Goal: Task Accomplishment & Management: Complete application form

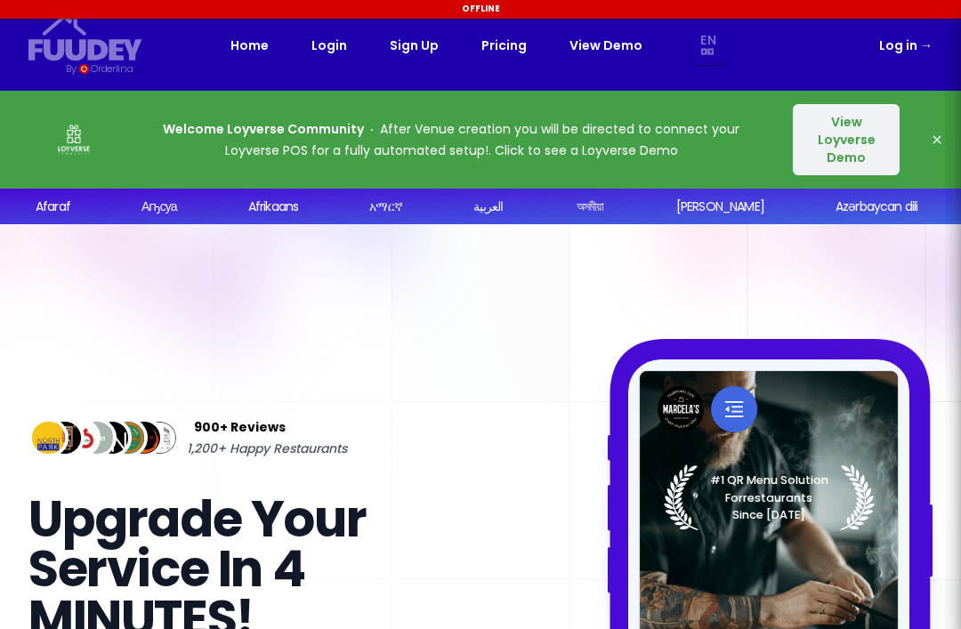
select select "en"
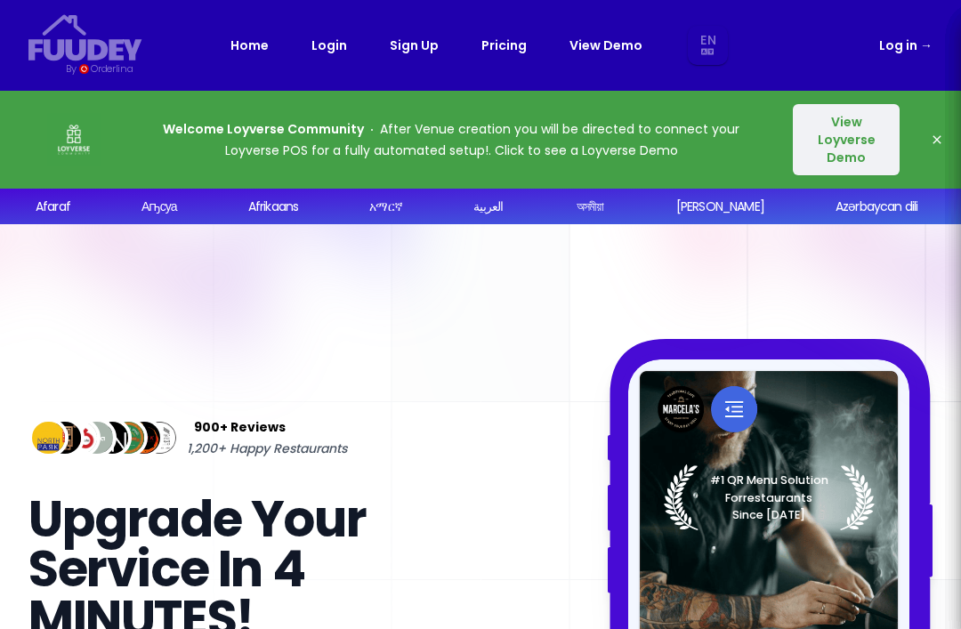
click at [422, 42] on link "Sign Up" at bounding box center [414, 45] width 49 height 21
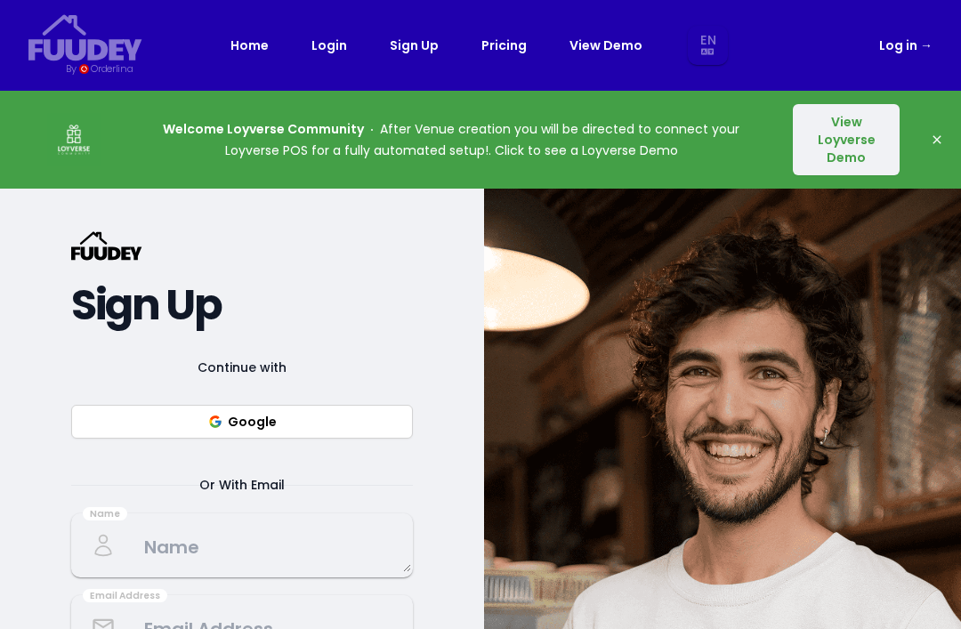
select select "en"
click at [508, 53] on link "Pricing" at bounding box center [504, 45] width 45 height 21
select select "en"
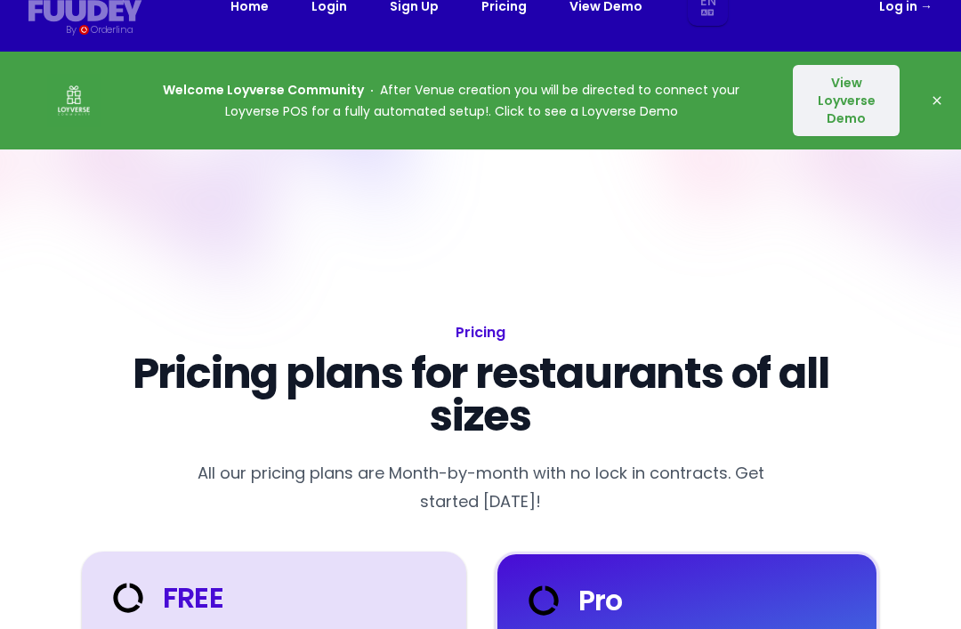
select select "en"
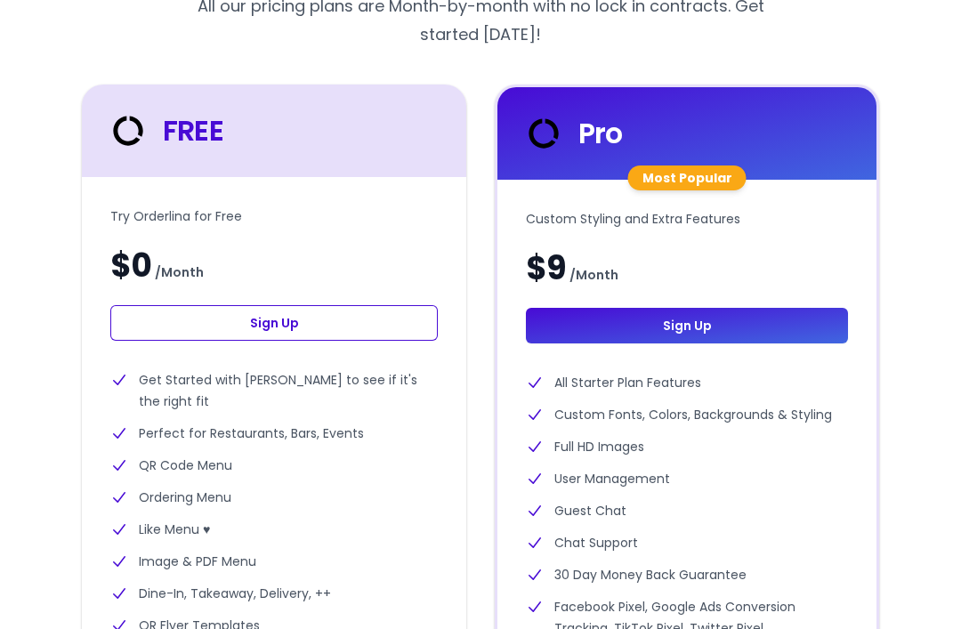
select select "en"
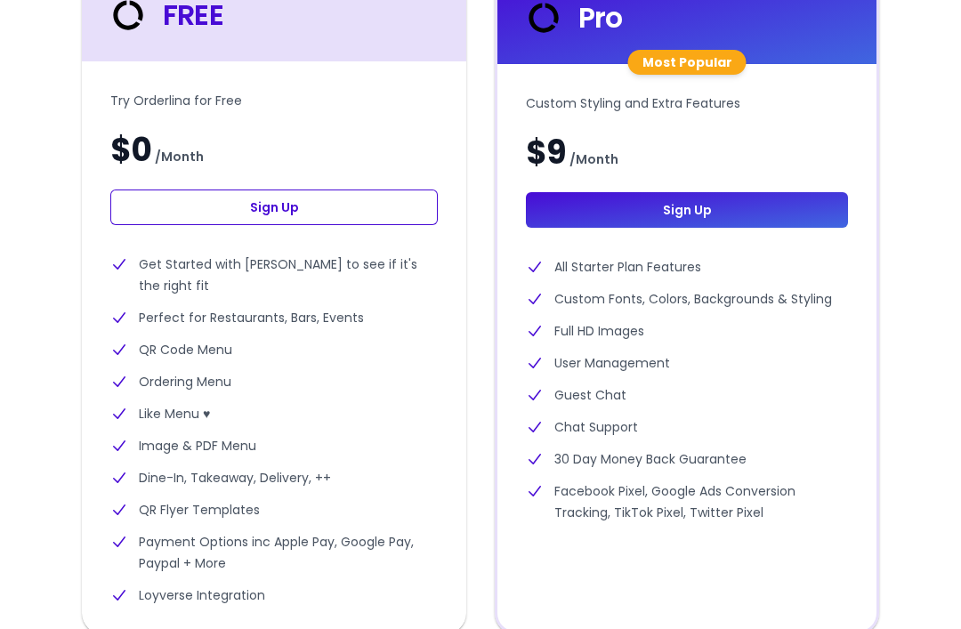
scroll to position [622, 0]
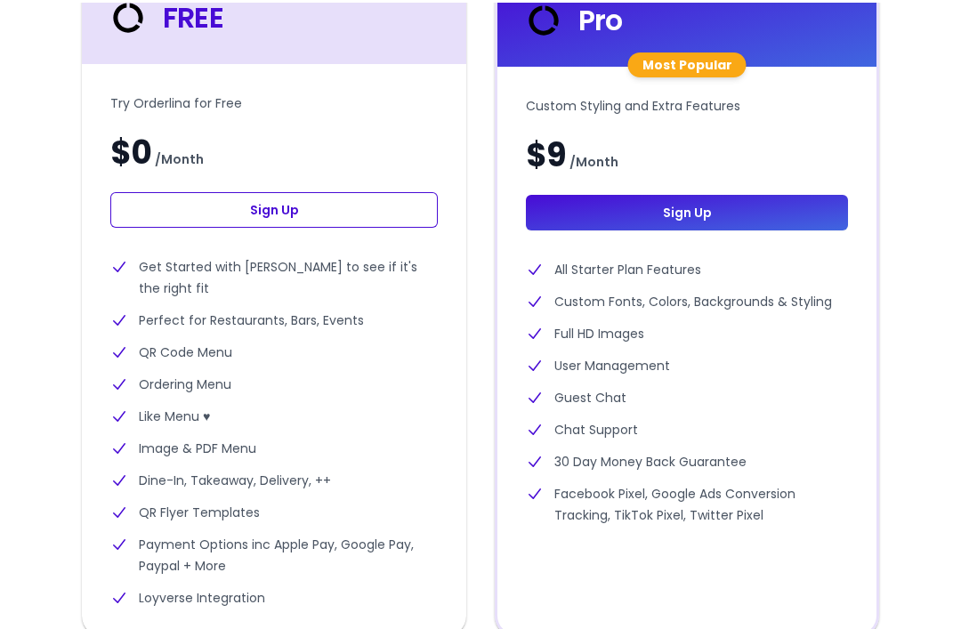
click at [374, 198] on link "Sign Up" at bounding box center [274, 208] width 328 height 36
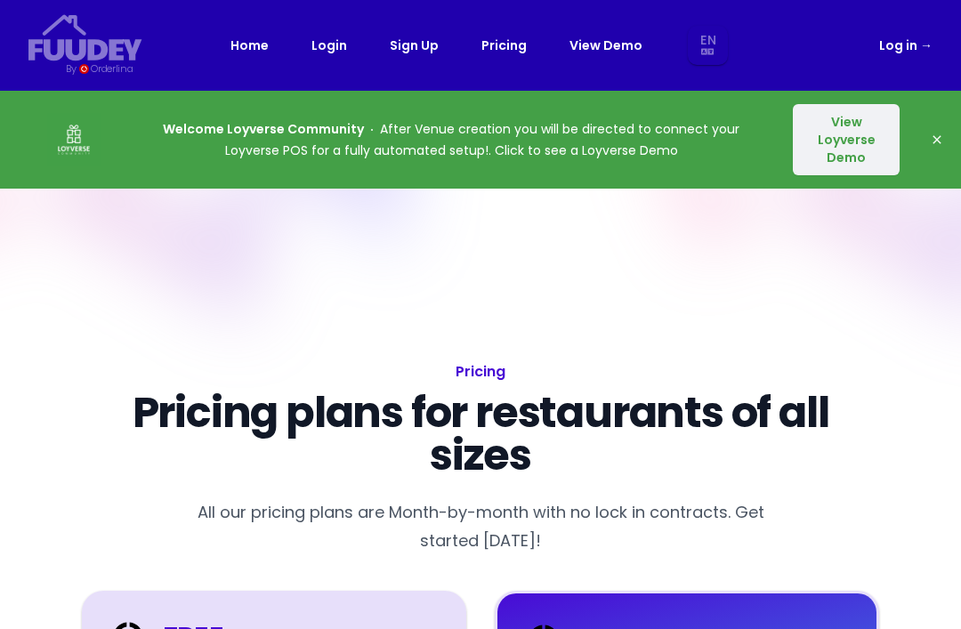
select select "en"
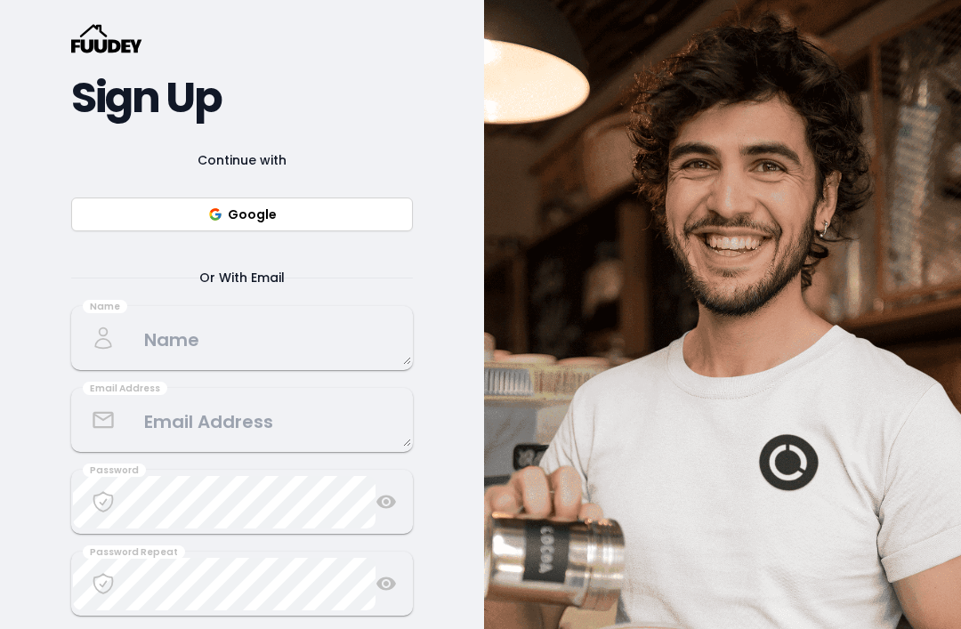
scroll to position [266, 0]
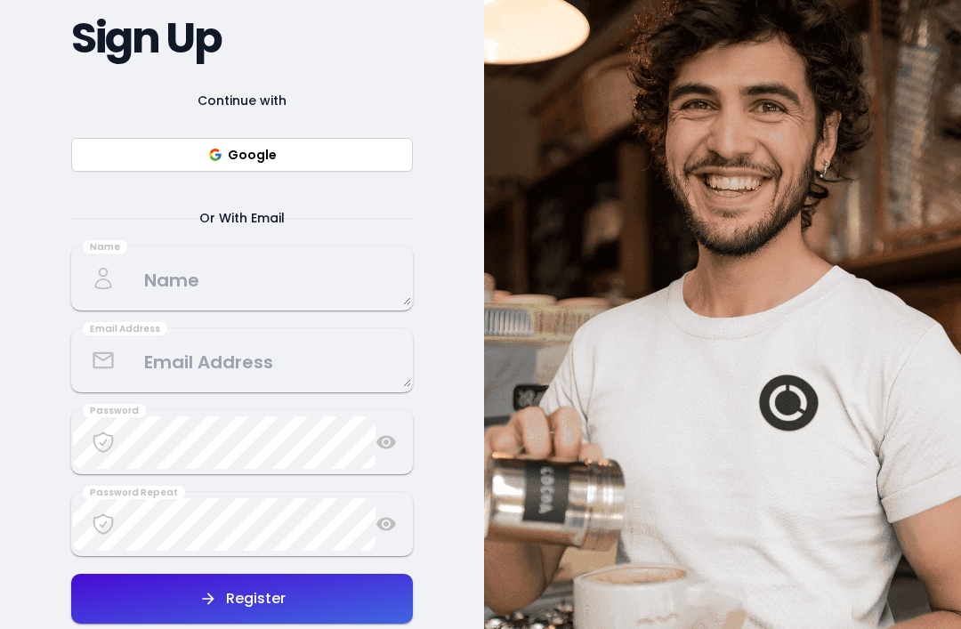
click at [294, 272] on textarea at bounding box center [242, 280] width 338 height 53
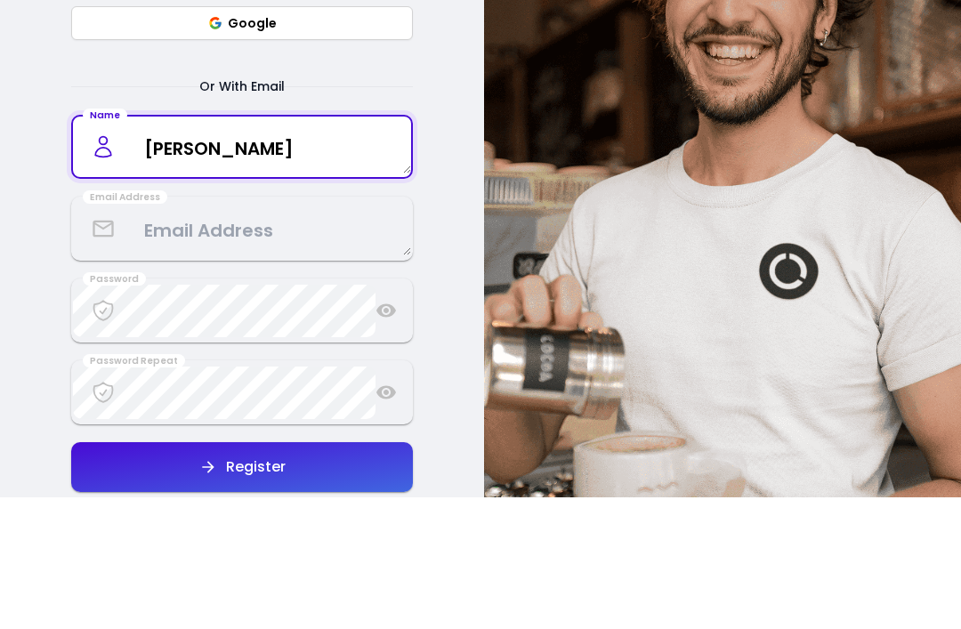
type textarea "Greg Howard"
click at [269, 336] on textarea at bounding box center [242, 362] width 338 height 53
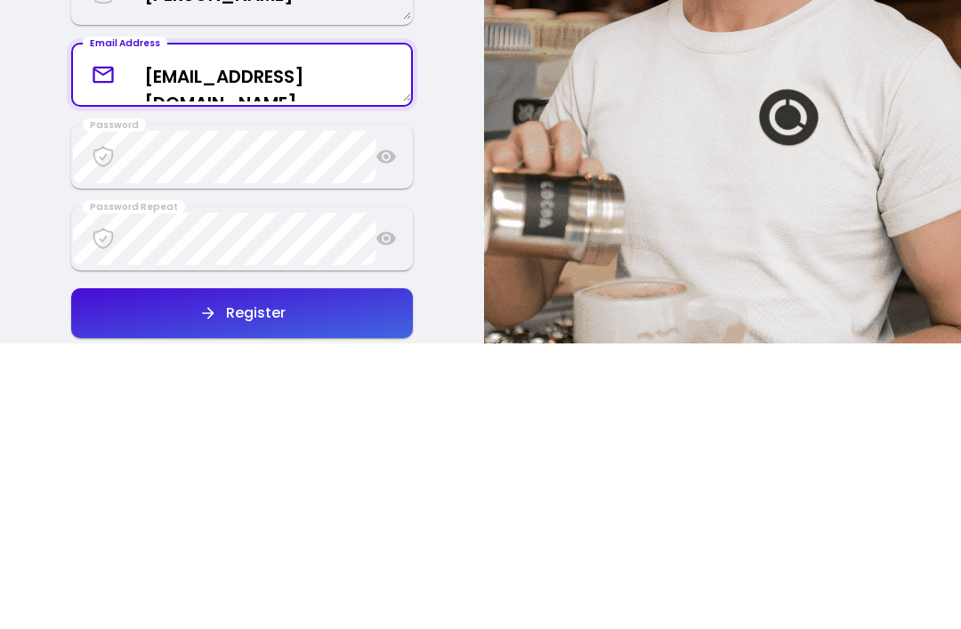
type textarea "Camp@lamoka.com"
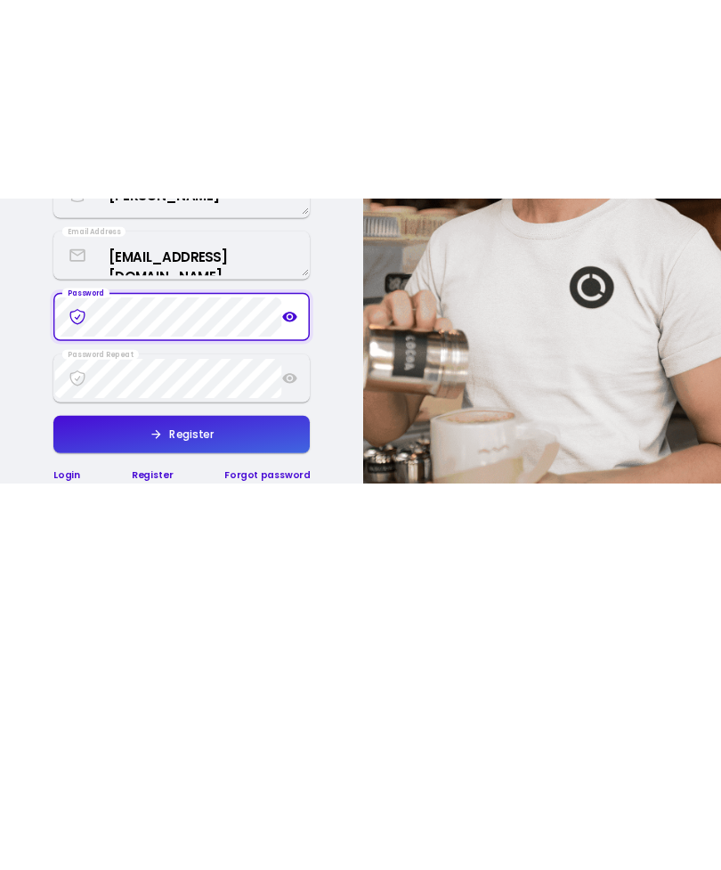
scroll to position [553, 0]
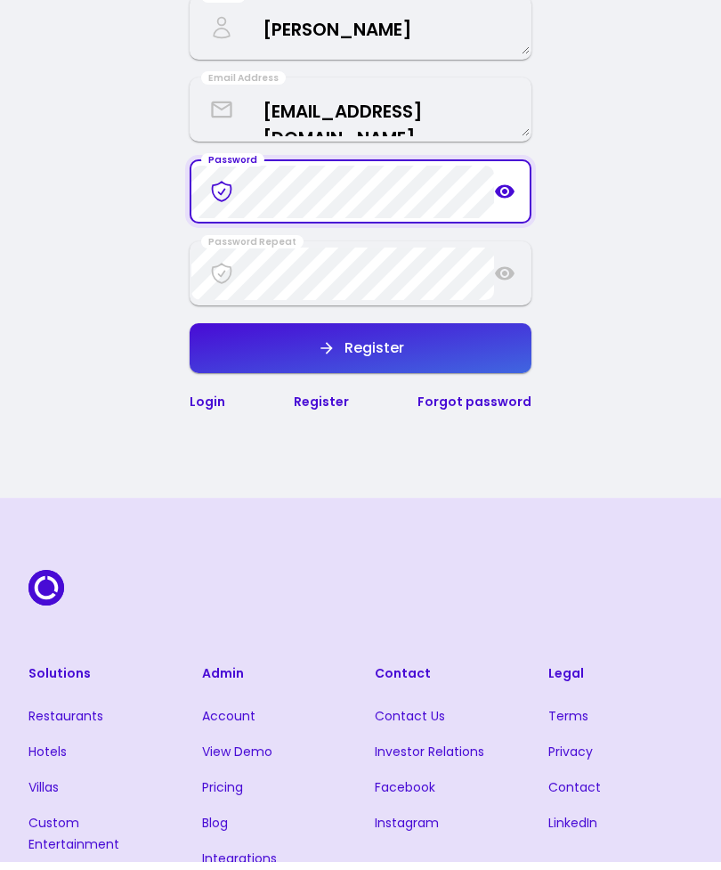
click at [511, 206] on icon at bounding box center [505, 199] width 20 height 13
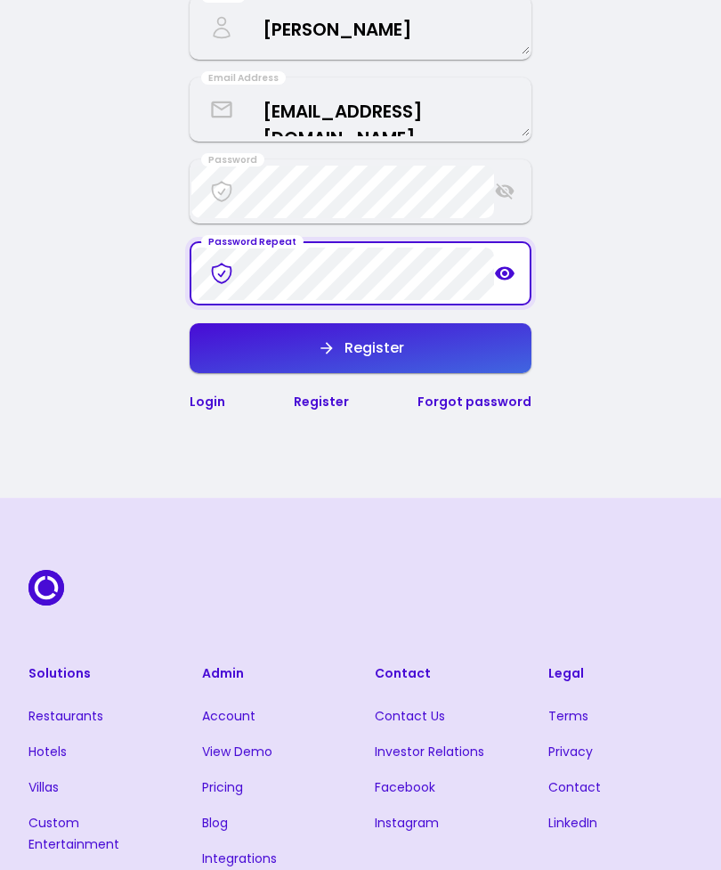
click at [508, 284] on icon at bounding box center [504, 273] width 21 height 21
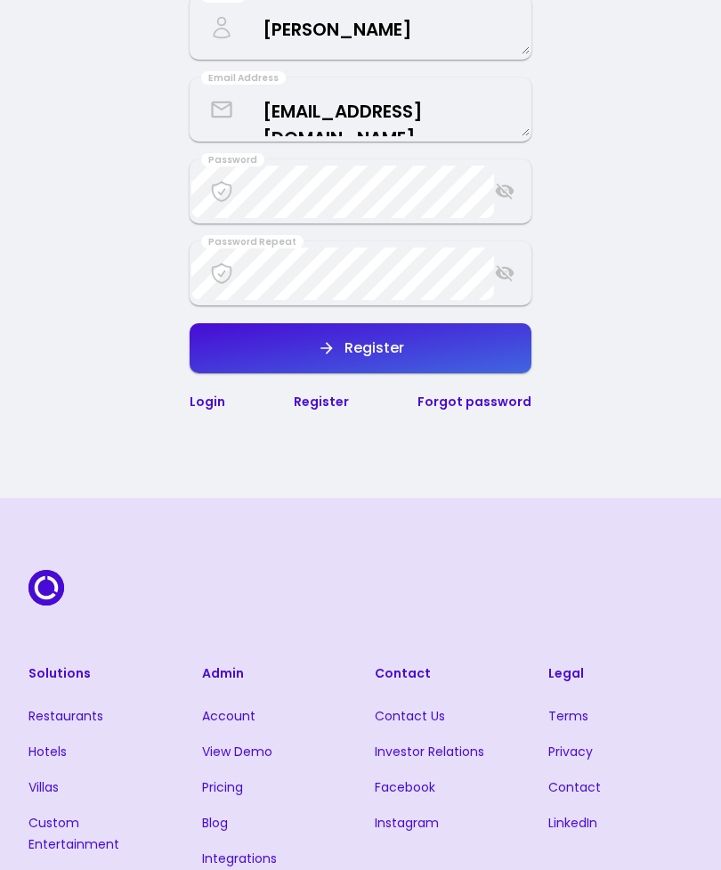
click at [443, 356] on button "Register" at bounding box center [361, 348] width 342 height 50
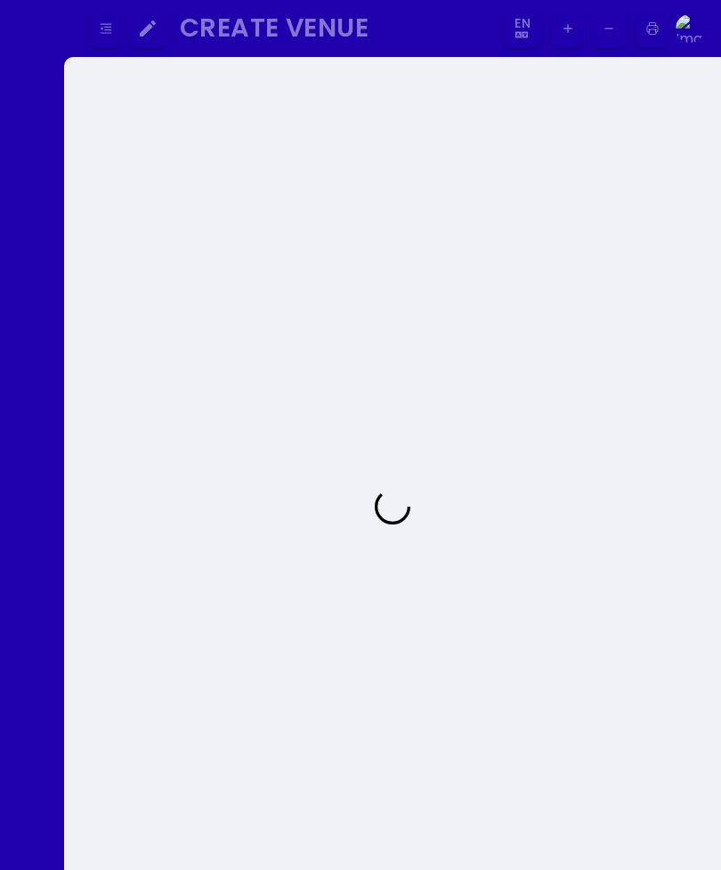
select select "en"
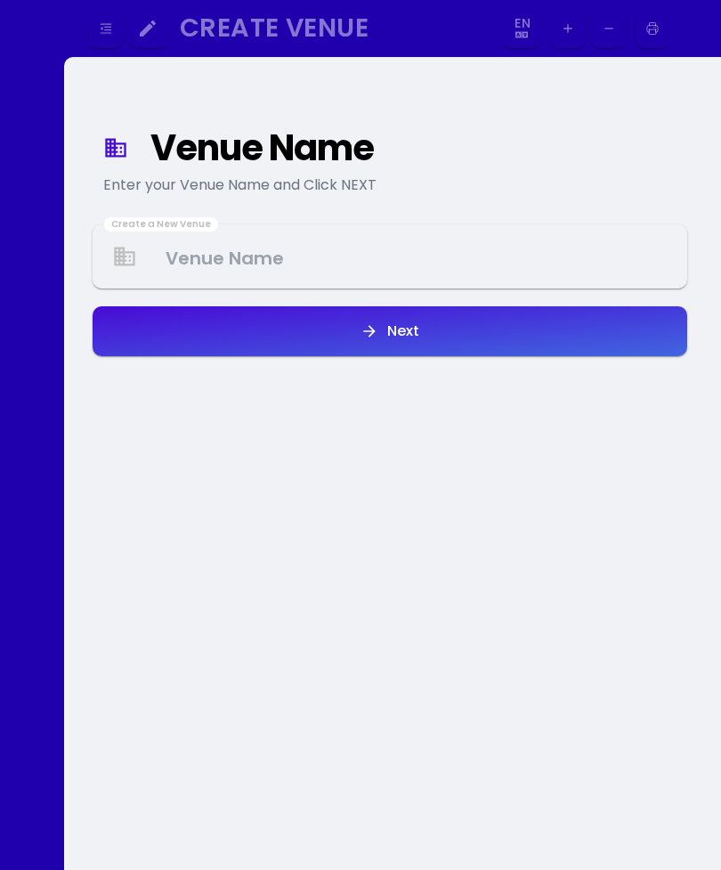
select select "en"
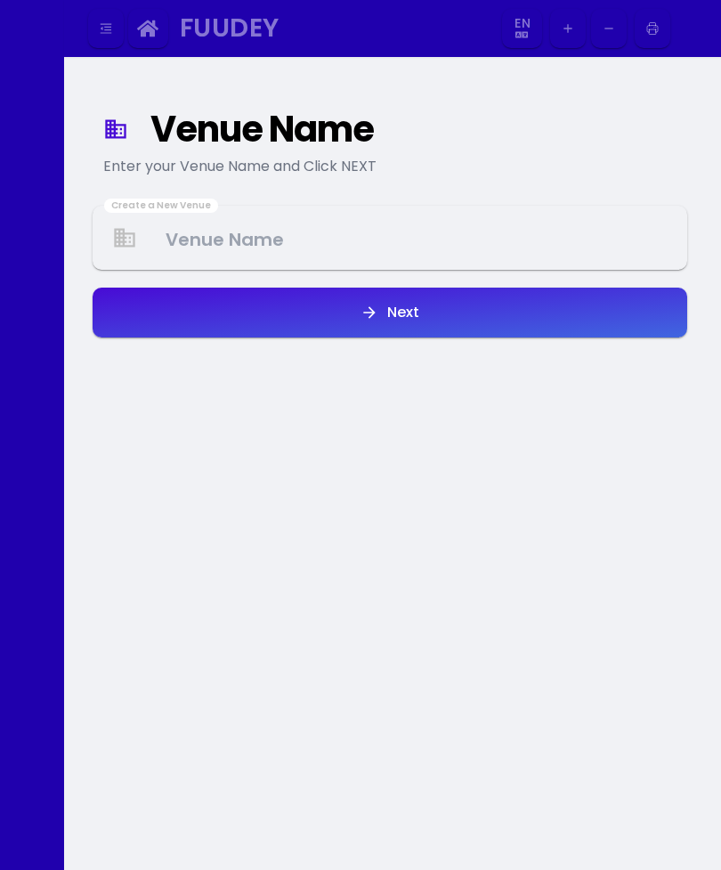
select select "en"
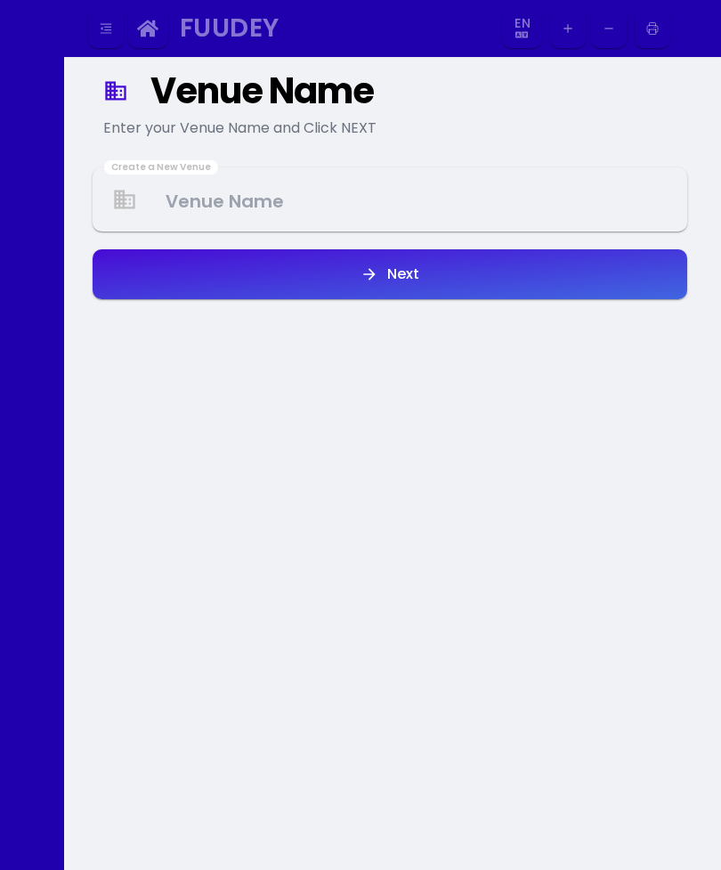
scroll to position [75, 0]
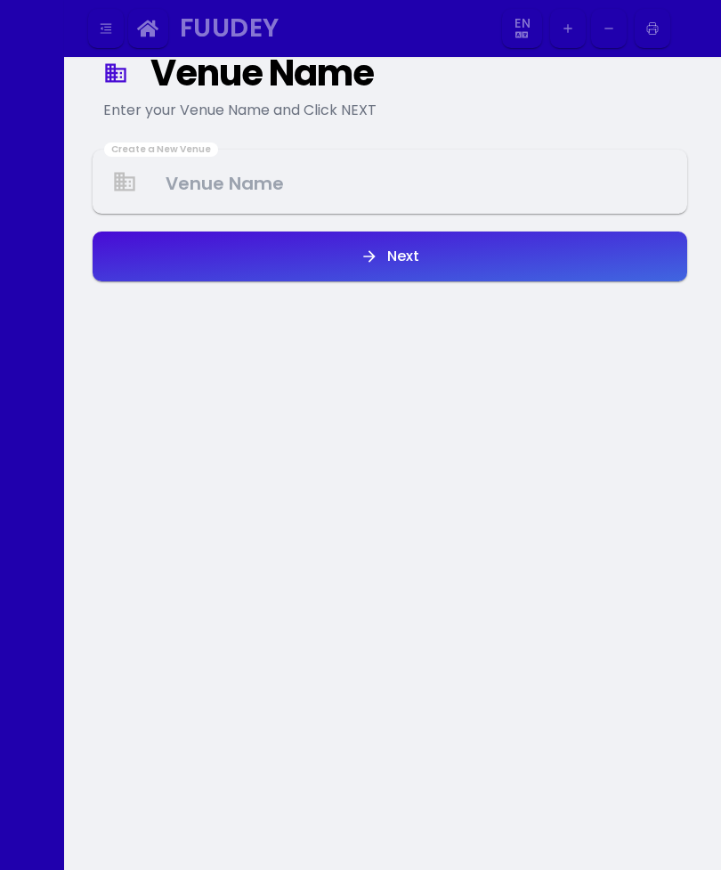
click at [399, 179] on Venue at bounding box center [389, 182] width 591 height 53
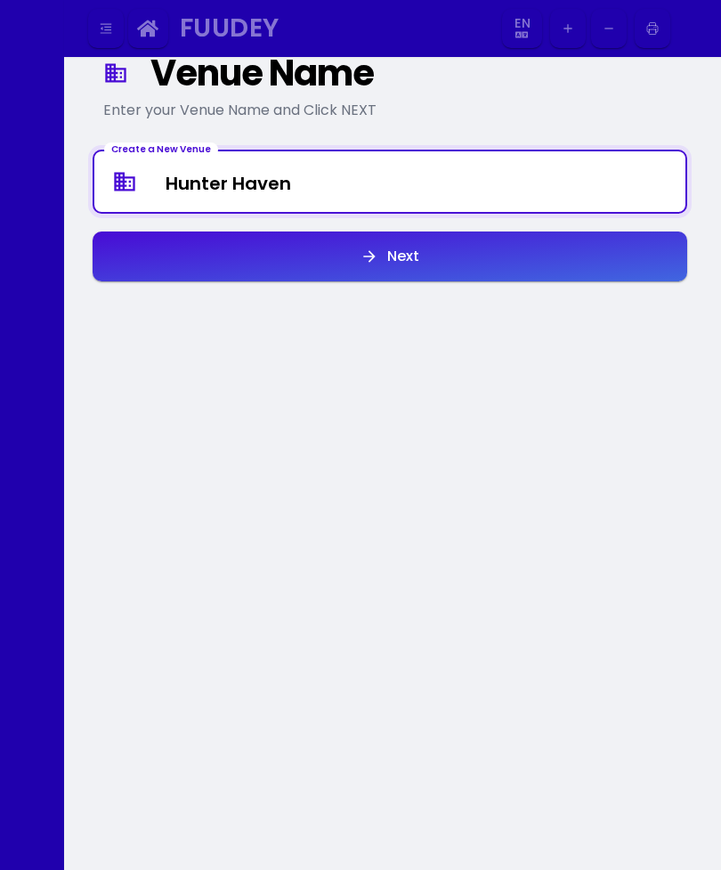
type Venue "Hunter Haven"
click at [501, 242] on button "Next" at bounding box center [390, 256] width 595 height 50
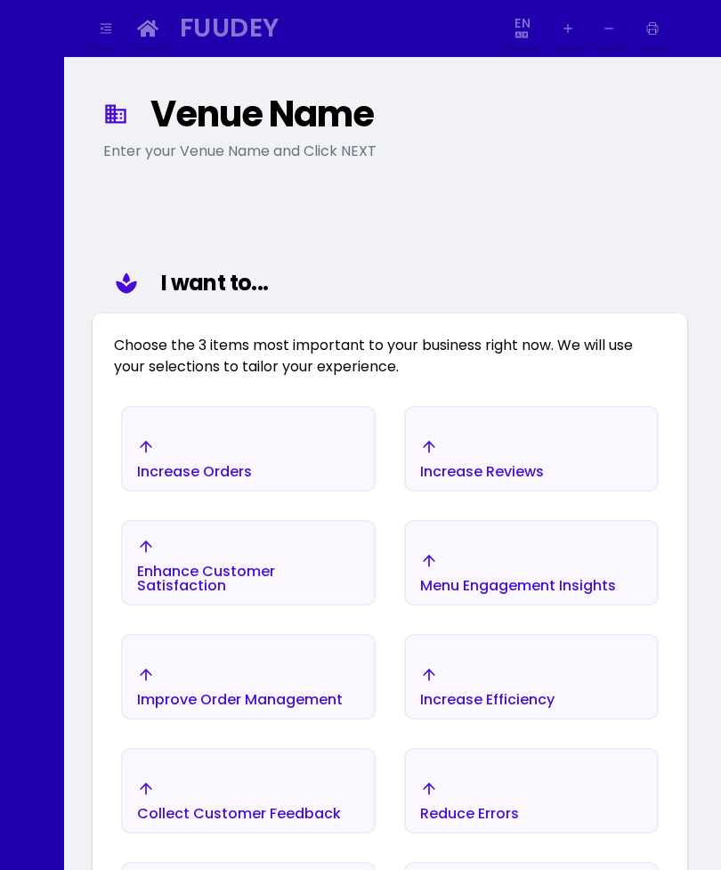
scroll to position [31, 0]
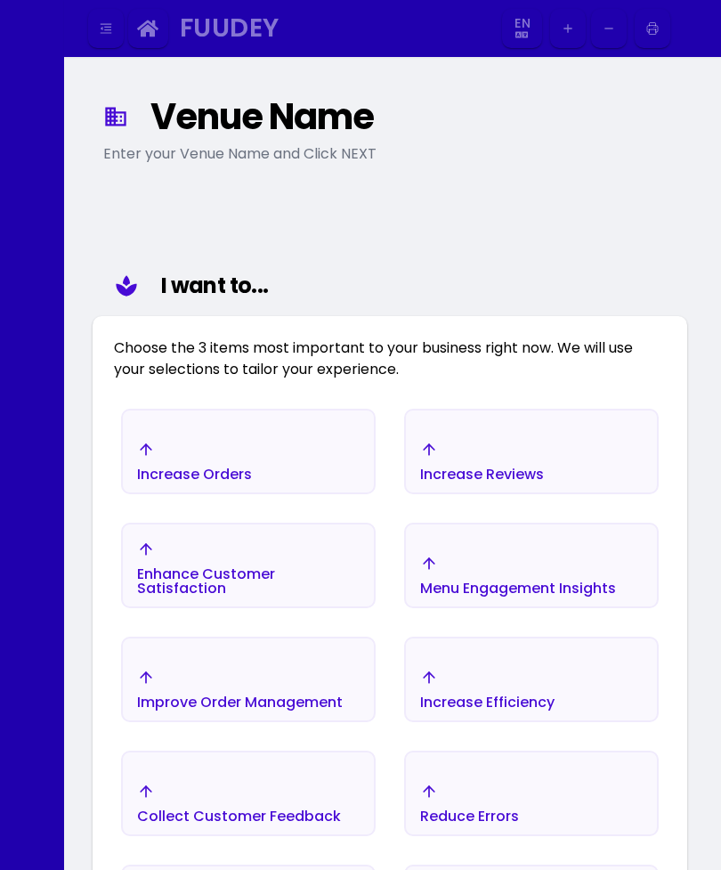
click at [342, 154] on div "Enter your Venue Name and Click NEXT" at bounding box center [389, 153] width 573 height 21
click at [309, 125] on div "Venue Name" at bounding box center [408, 117] width 517 height 32
click at [250, 133] on div "Venue Name" at bounding box center [408, 117] width 517 height 32
click at [317, 133] on div "Venue Name" at bounding box center [408, 117] width 517 height 32
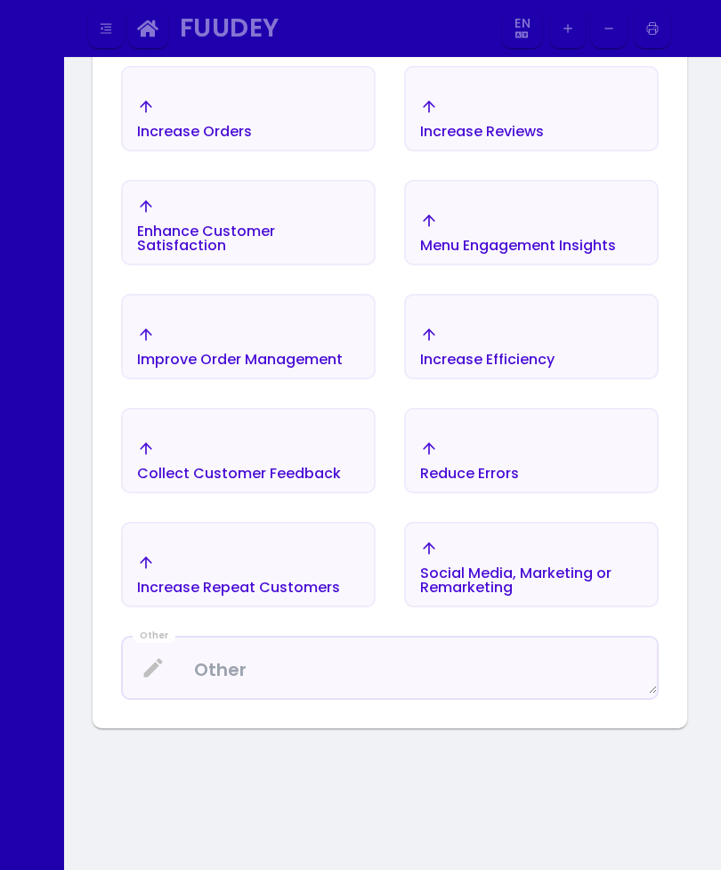
scroll to position [0, 0]
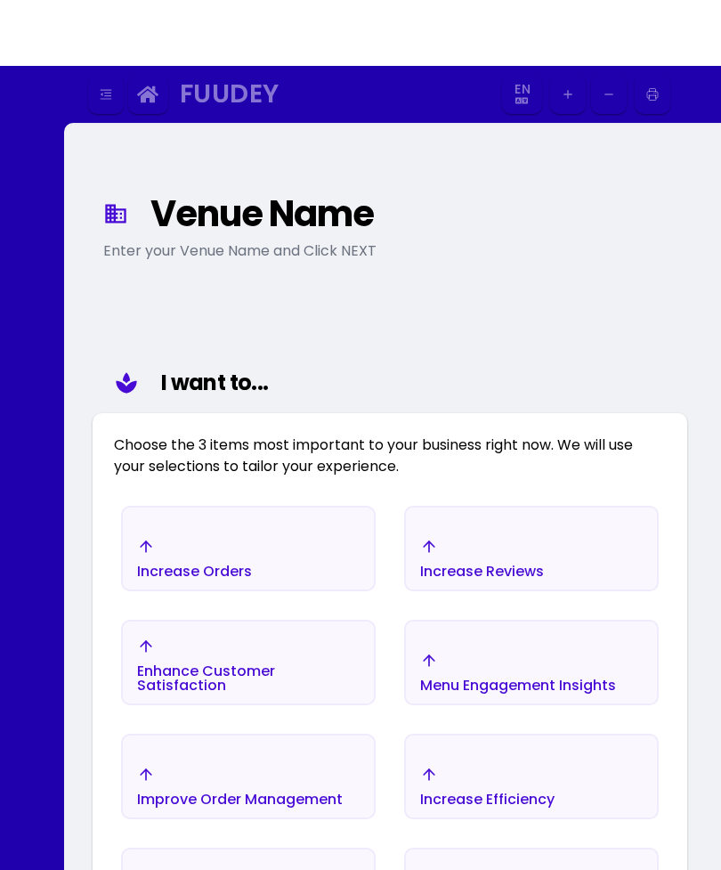
select select "en"
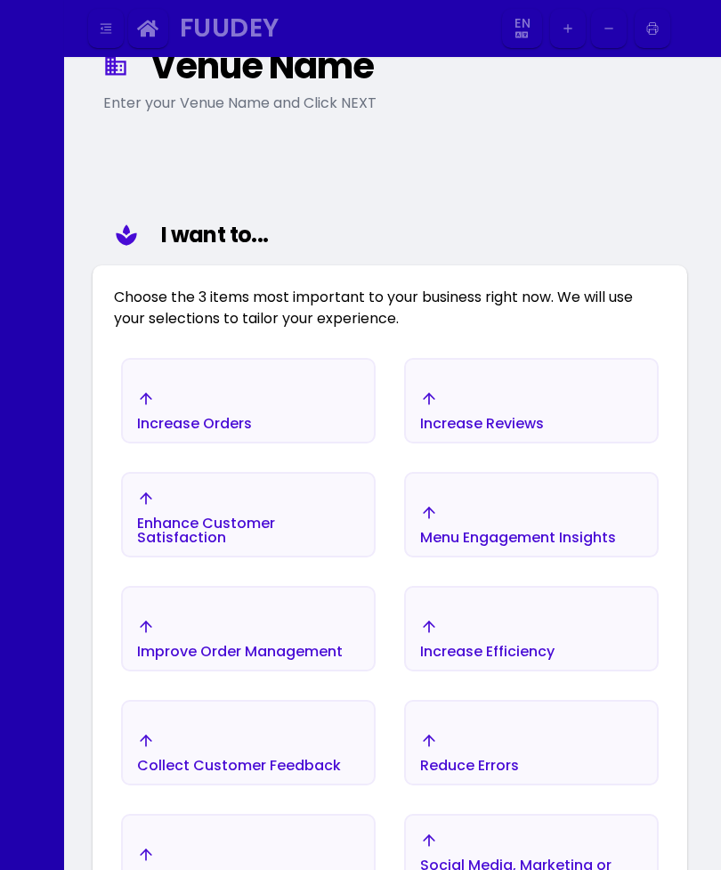
select select "en"
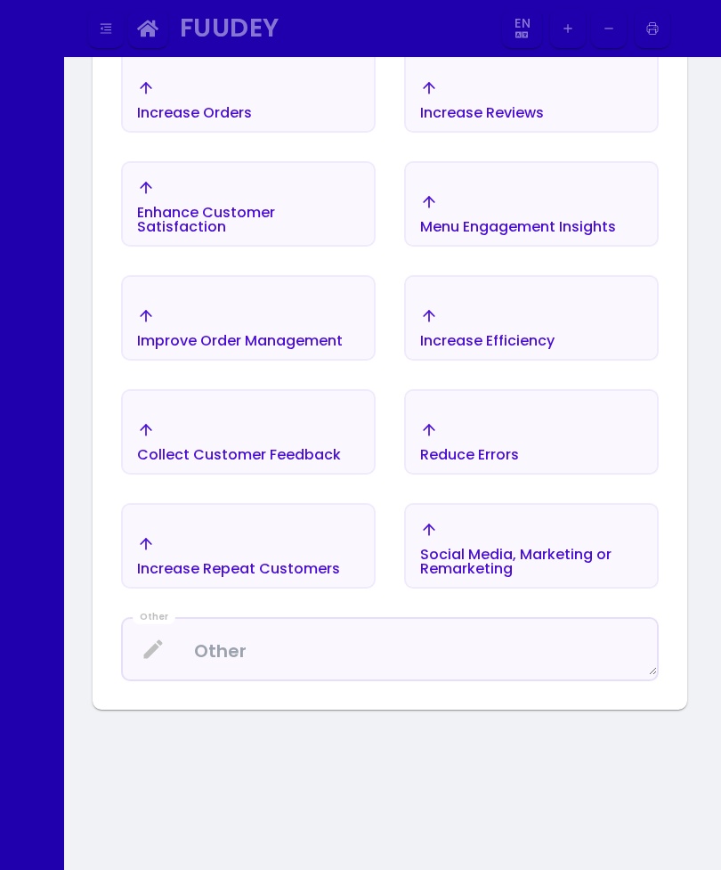
click at [339, 628] on textarea at bounding box center [390, 649] width 534 height 53
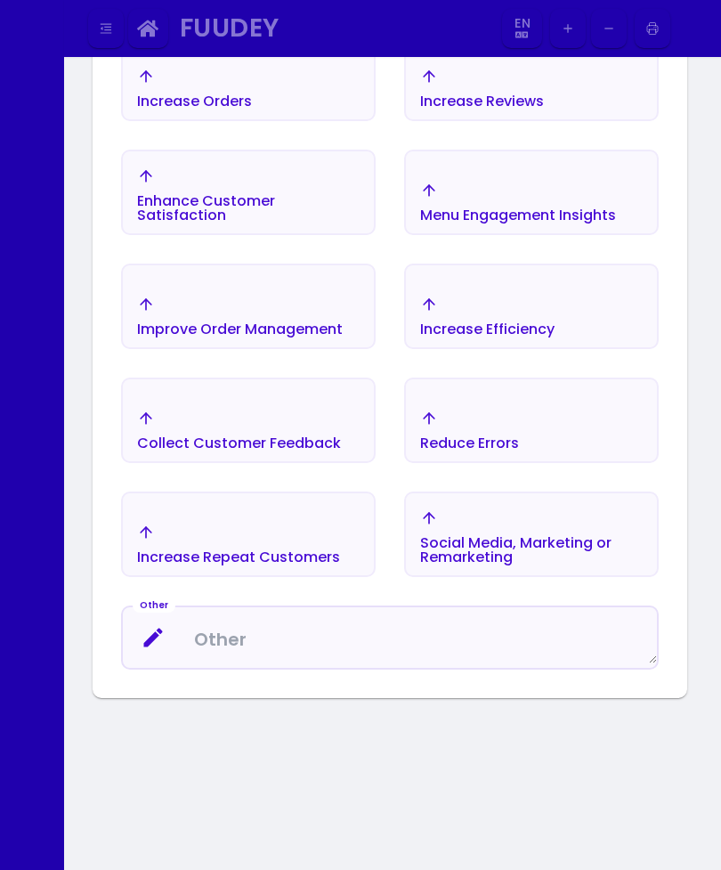
select select "en"
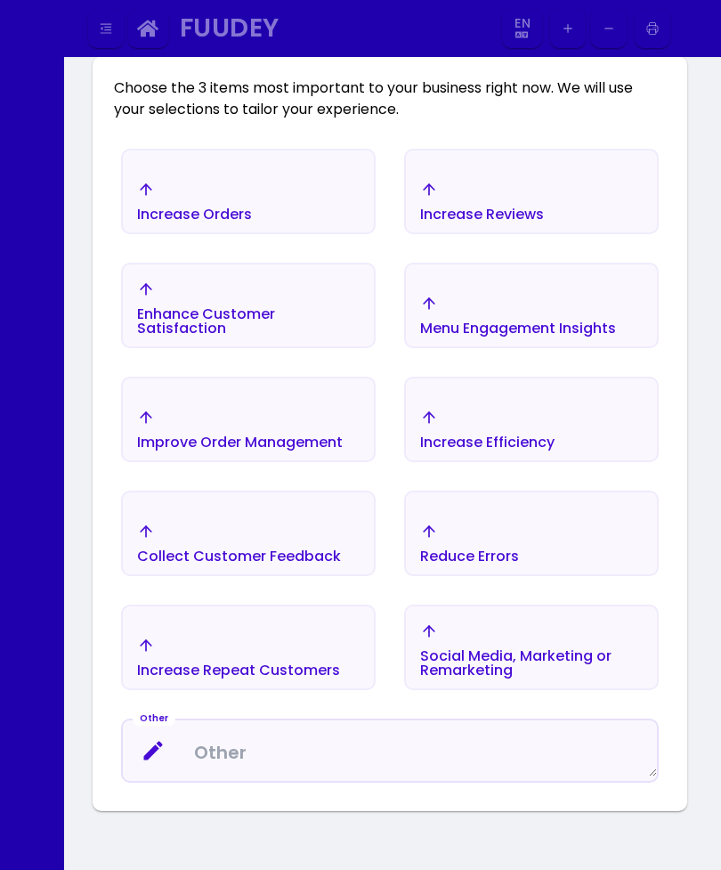
scroll to position [276, 0]
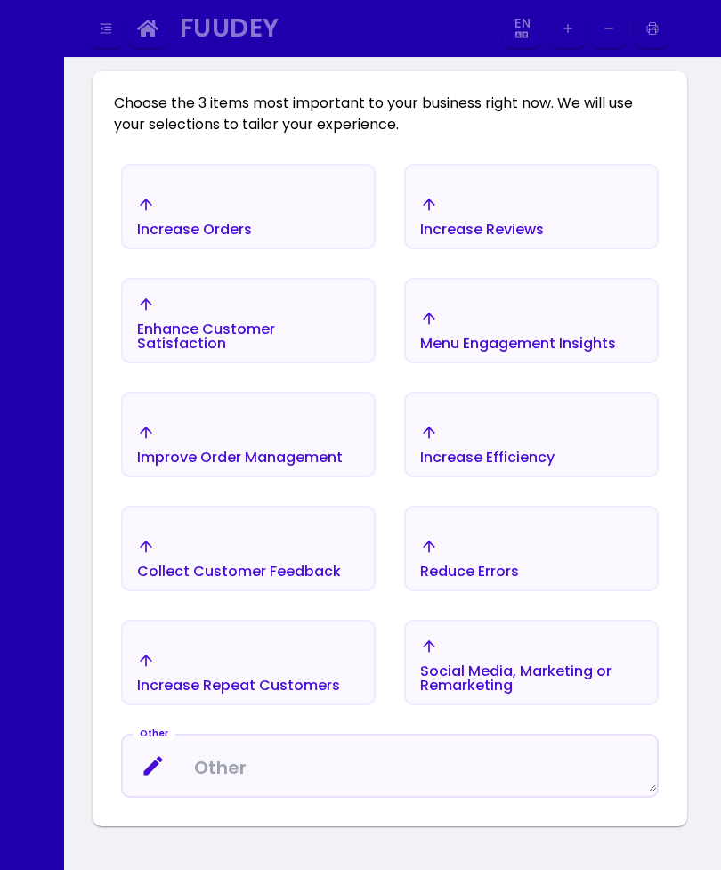
click at [296, 227] on div "Increase Orders" at bounding box center [248, 216] width 251 height 62
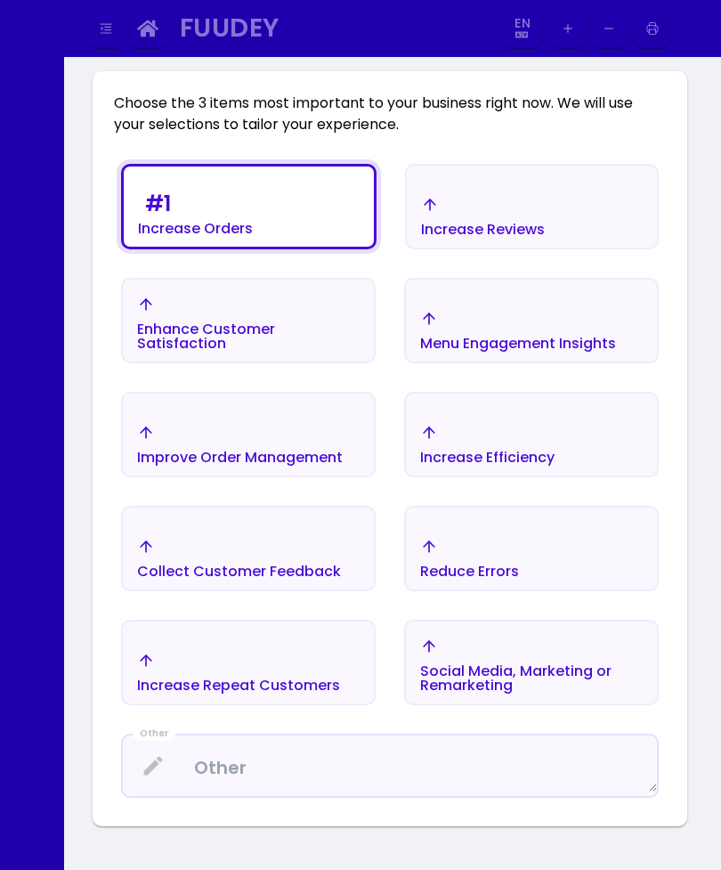
click at [507, 436] on div "Increase Efficiency" at bounding box center [487, 444] width 134 height 41
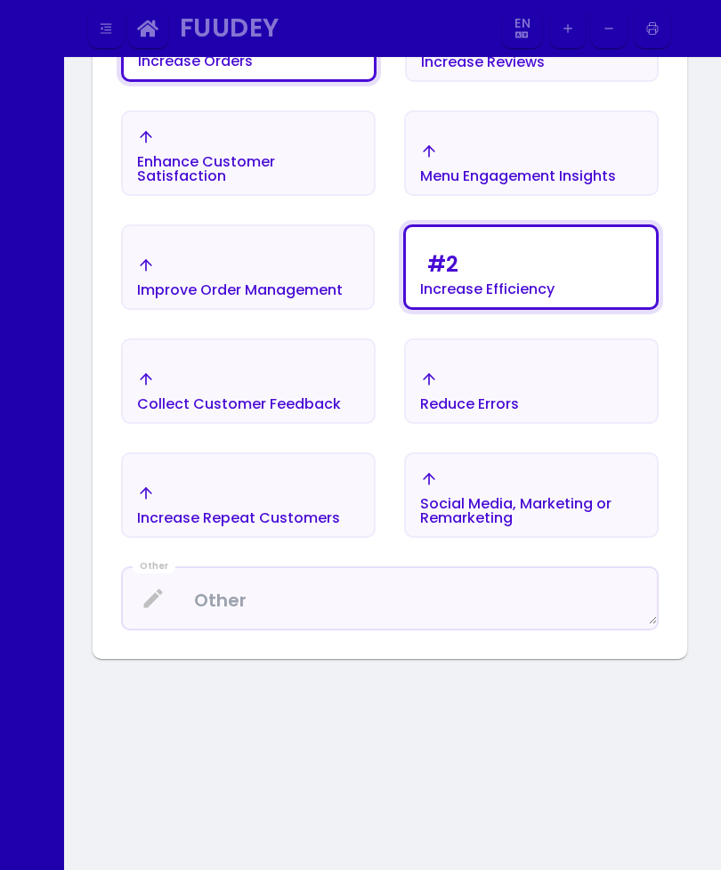
select select "en"
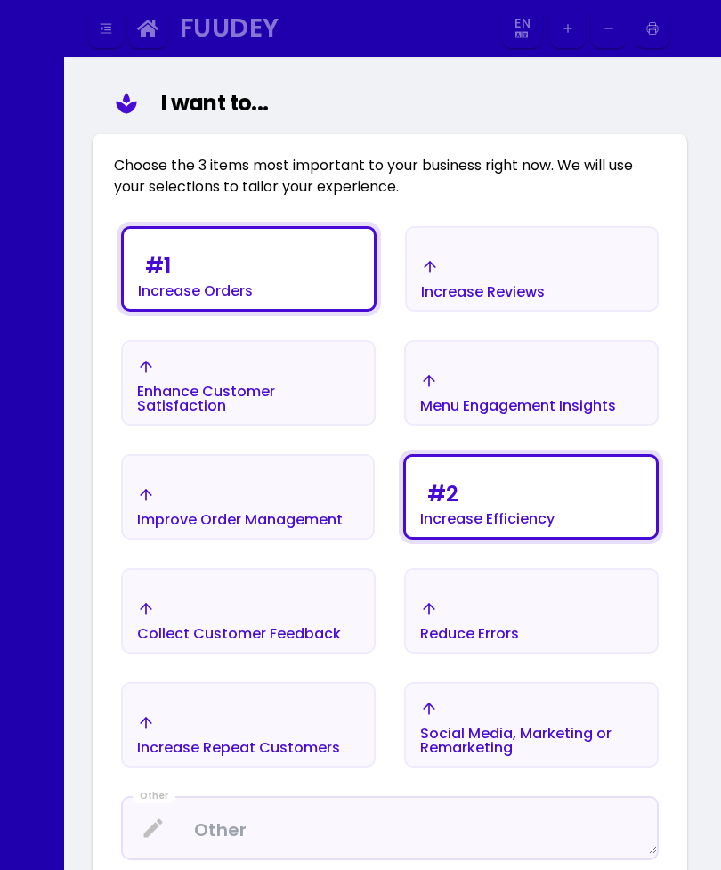
select select "en"
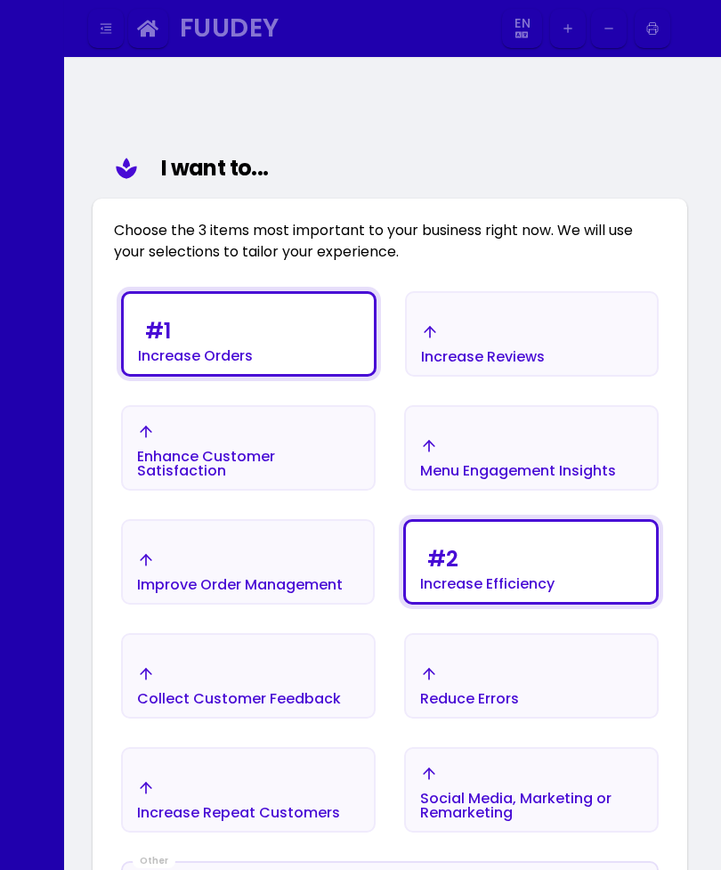
select select "en"
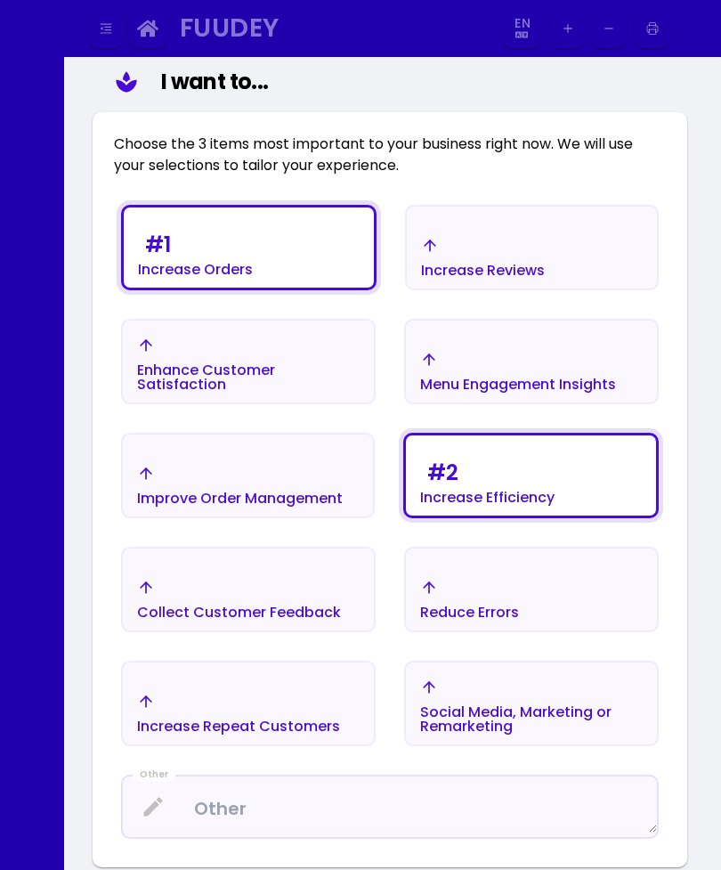
scroll to position [31, 0]
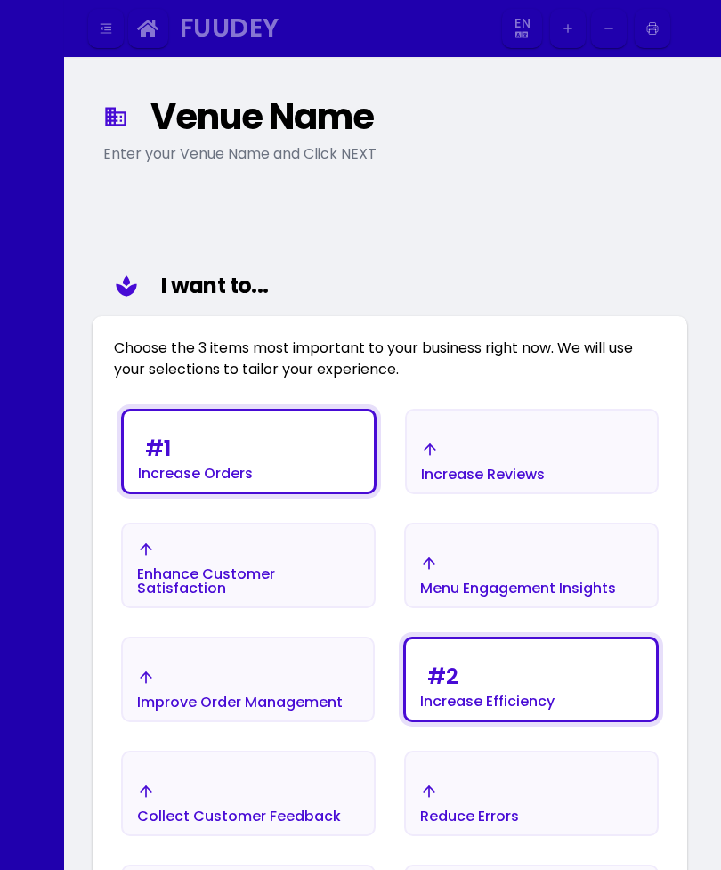
select select "en"
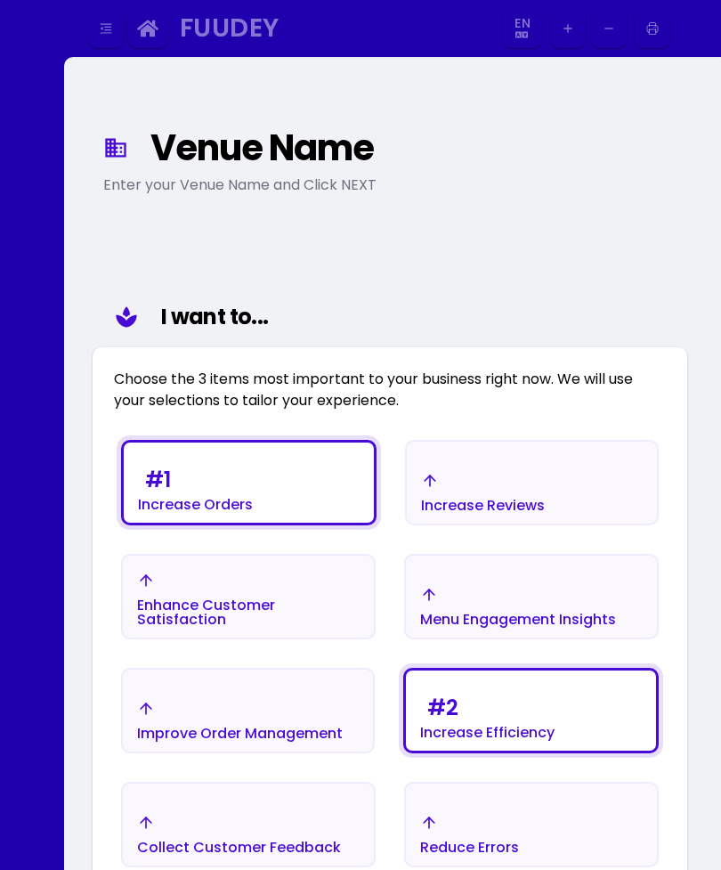
click at [267, 159] on div "Venue Name" at bounding box center [408, 148] width 517 height 32
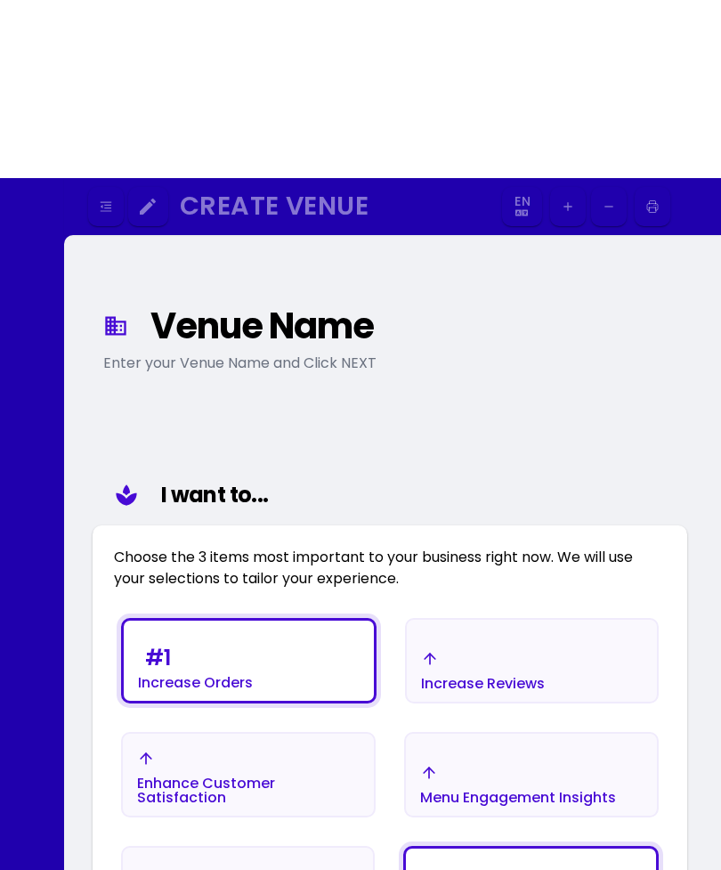
select select "en"
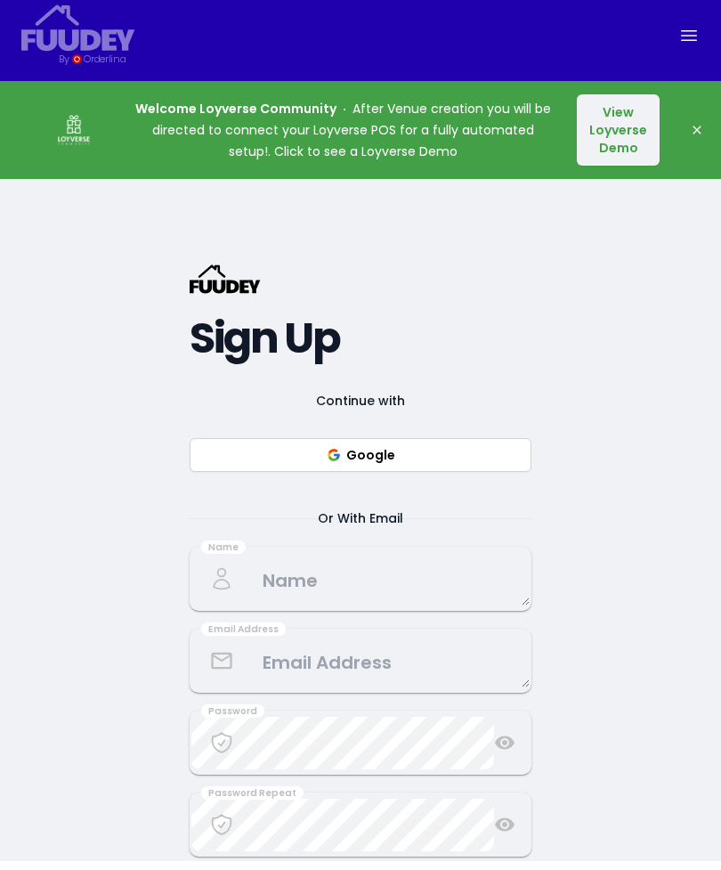
scroll to position [618, 0]
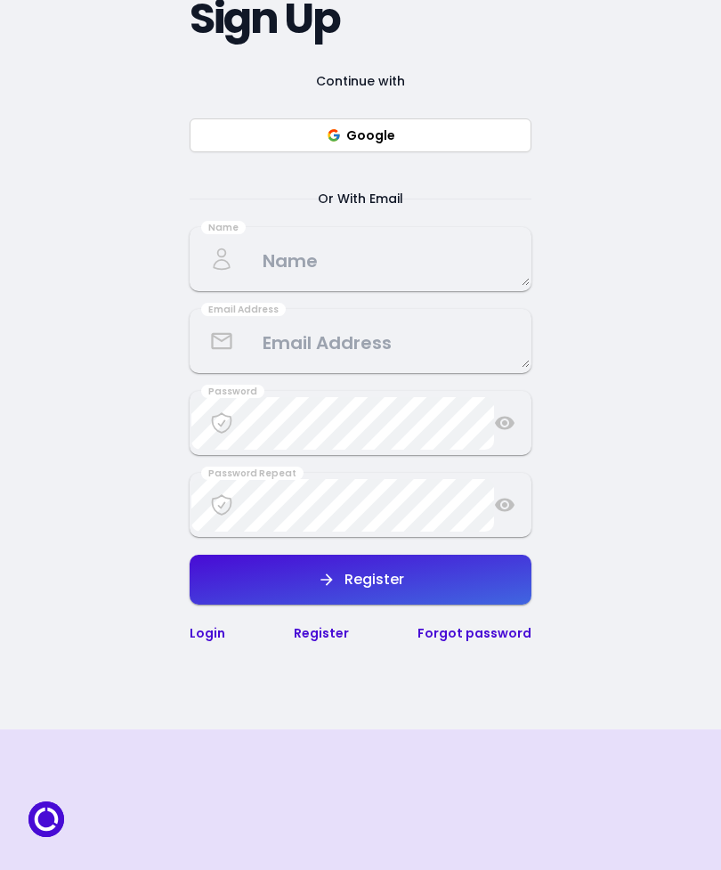
click at [417, 602] on button "Register" at bounding box center [361, 580] width 342 height 50
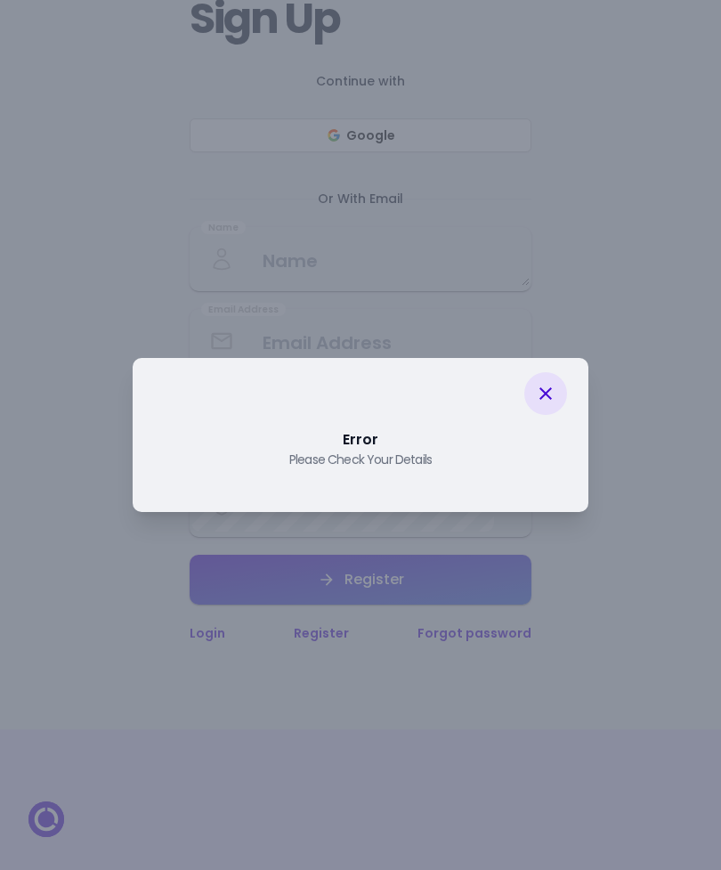
click at [548, 407] on div at bounding box center [545, 393] width 43 height 43
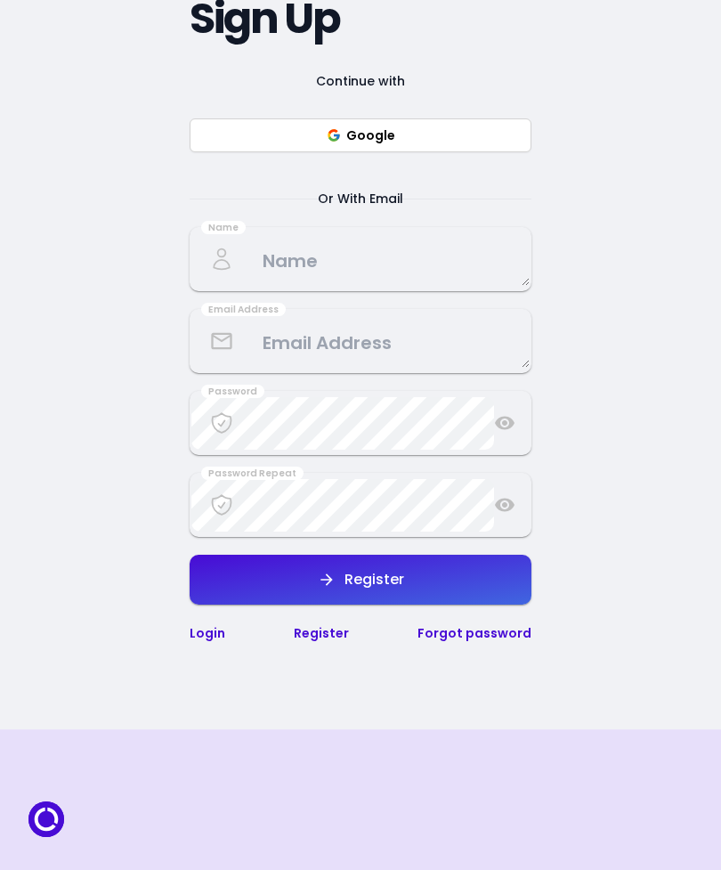
click at [409, 268] on textarea at bounding box center [360, 259] width 338 height 53
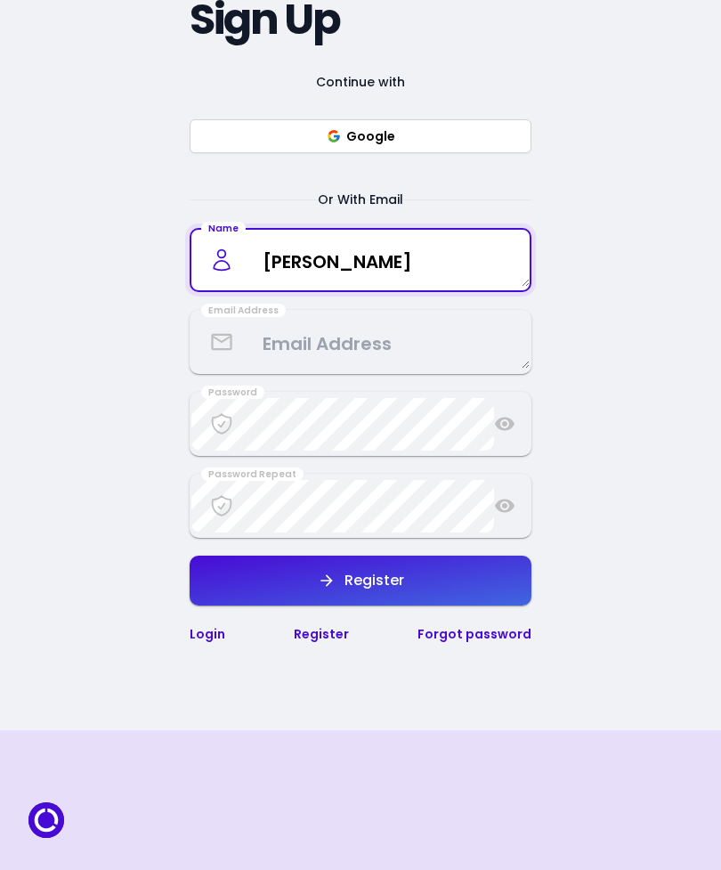
type textarea "Greg Howard"
click at [367, 368] on textarea at bounding box center [360, 342] width 338 height 53
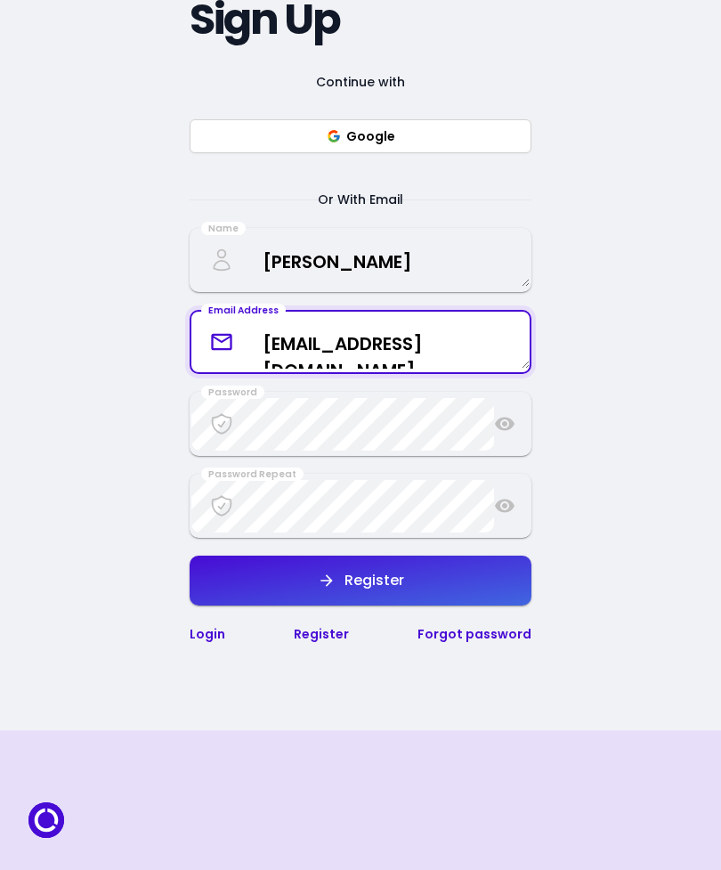
type textarea "Camp@lamoka.com"
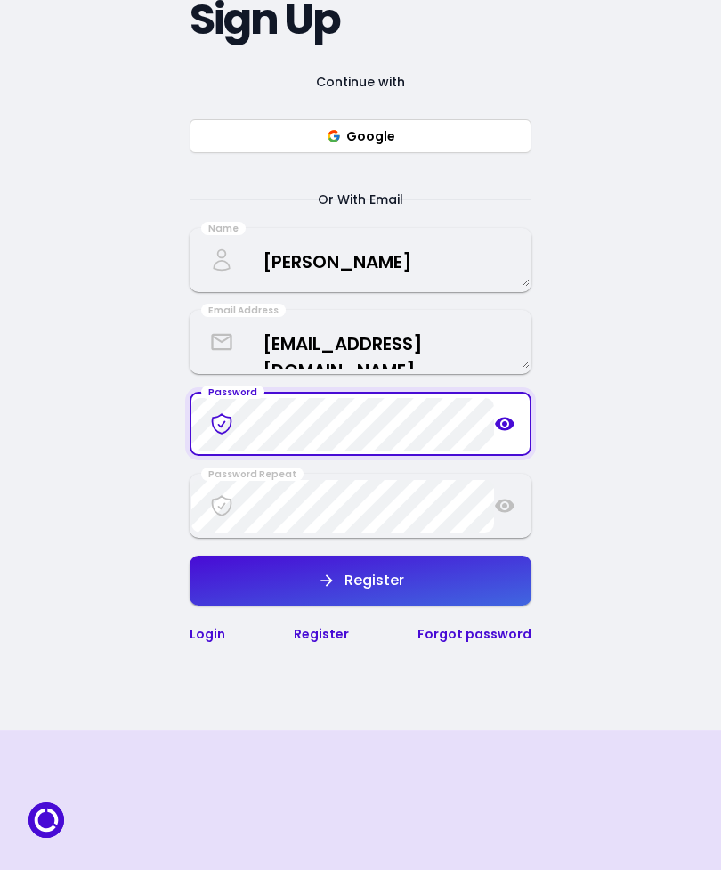
click at [498, 434] on icon at bounding box center [504, 423] width 21 height 21
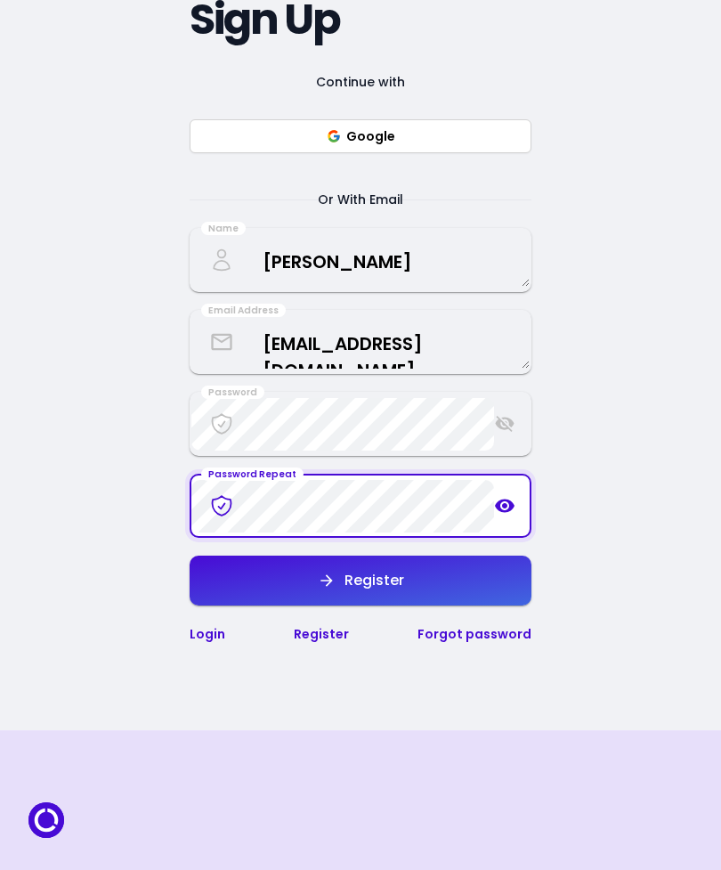
click at [441, 605] on button "Register" at bounding box center [361, 580] width 342 height 50
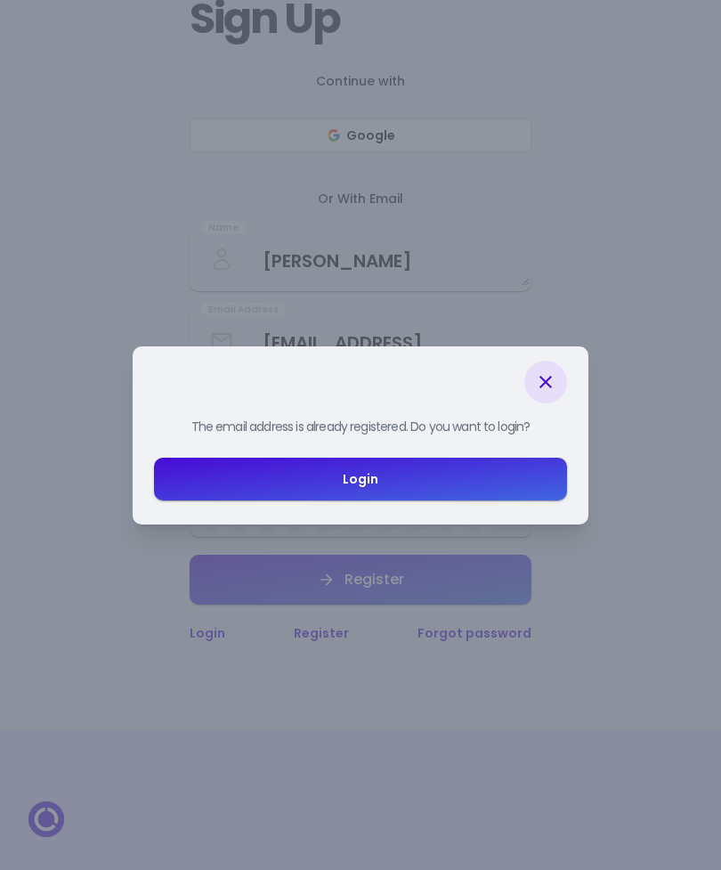
click at [502, 496] on button "Login" at bounding box center [360, 478] width 413 height 43
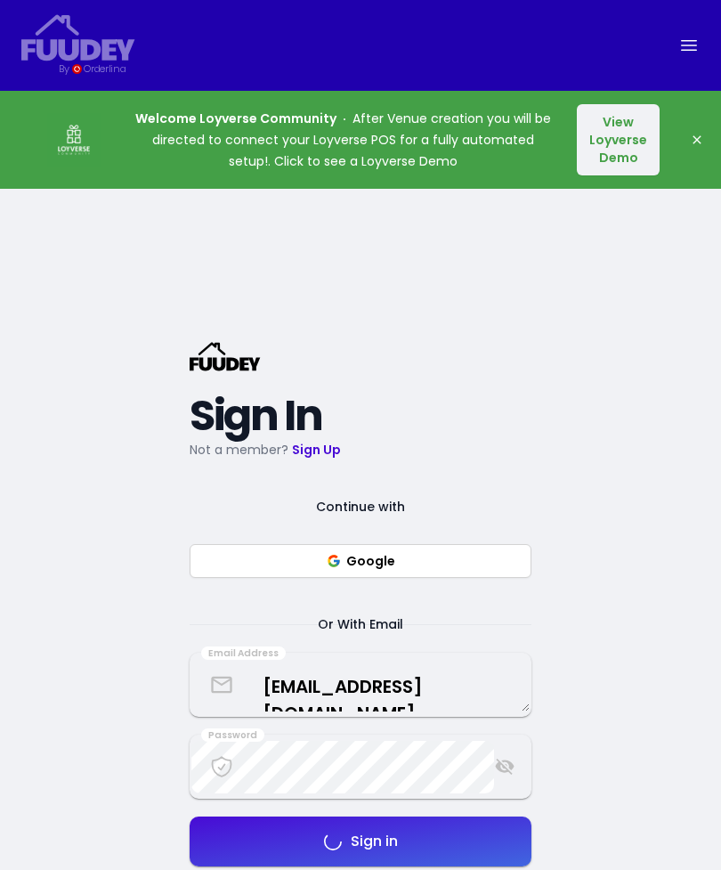
select select "en"
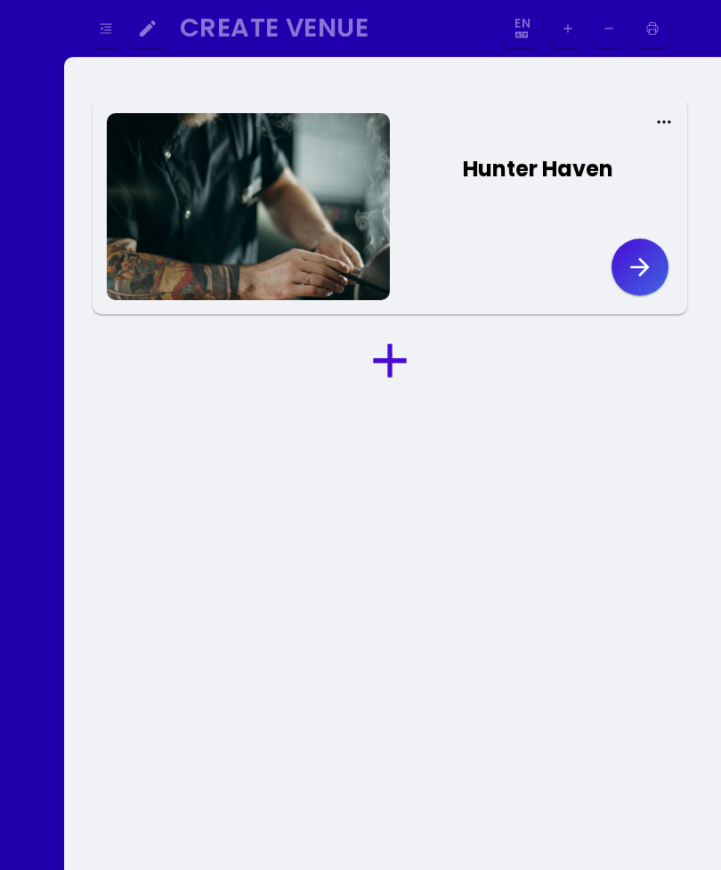
click at [662, 125] on icon at bounding box center [664, 122] width 18 height 18
select select "en"
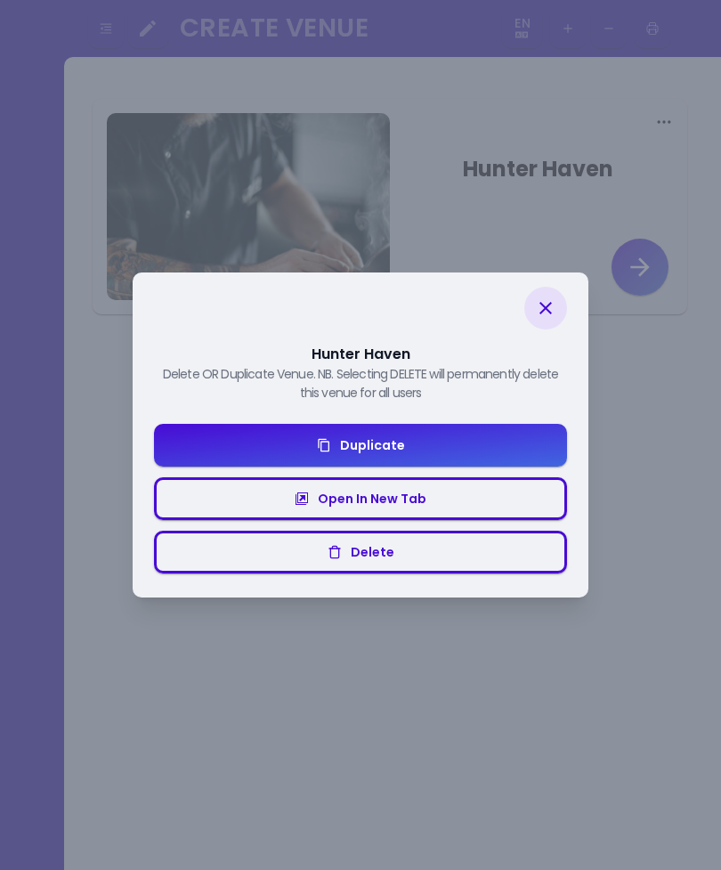
click at [551, 318] on icon at bounding box center [545, 307] width 21 height 21
select select "en"
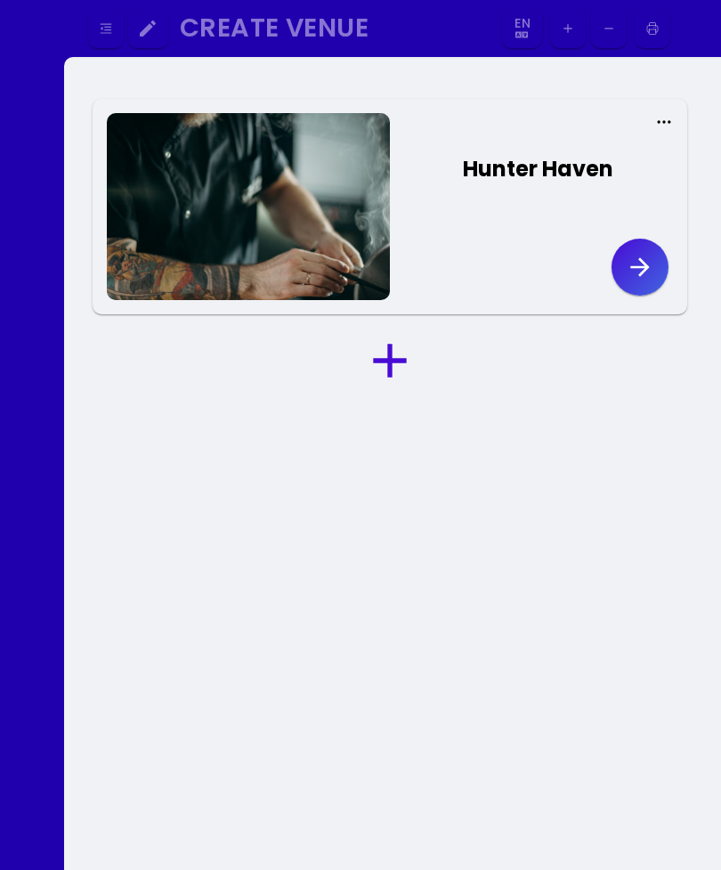
click at [637, 258] on icon "button" at bounding box center [640, 267] width 28 height 28
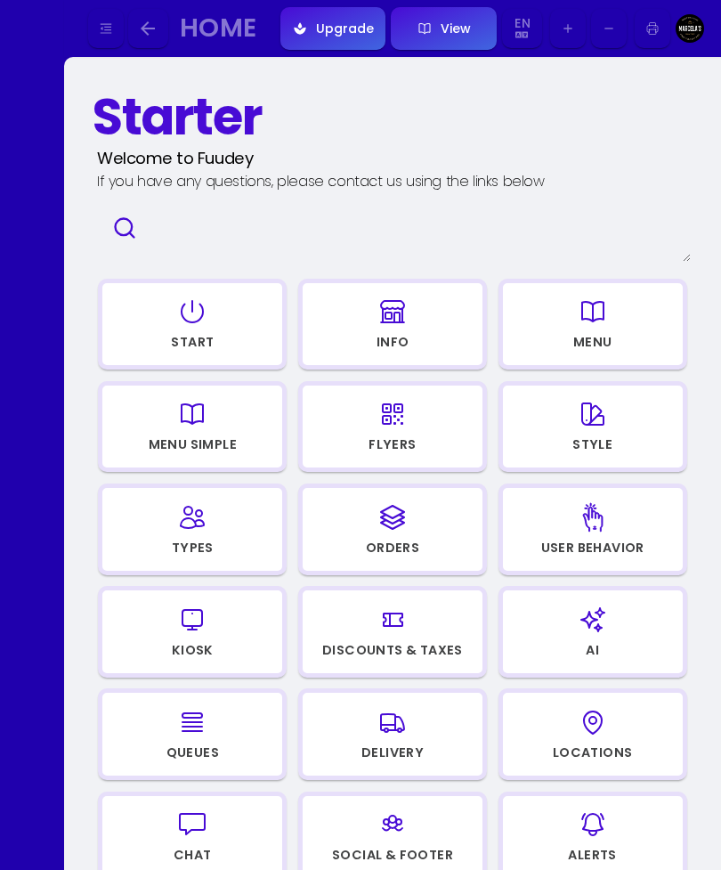
click at [205, 20] on div "Home" at bounding box center [218, 28] width 77 height 20
click at [149, 28] on icon "button" at bounding box center [148, 28] width 14 height 14
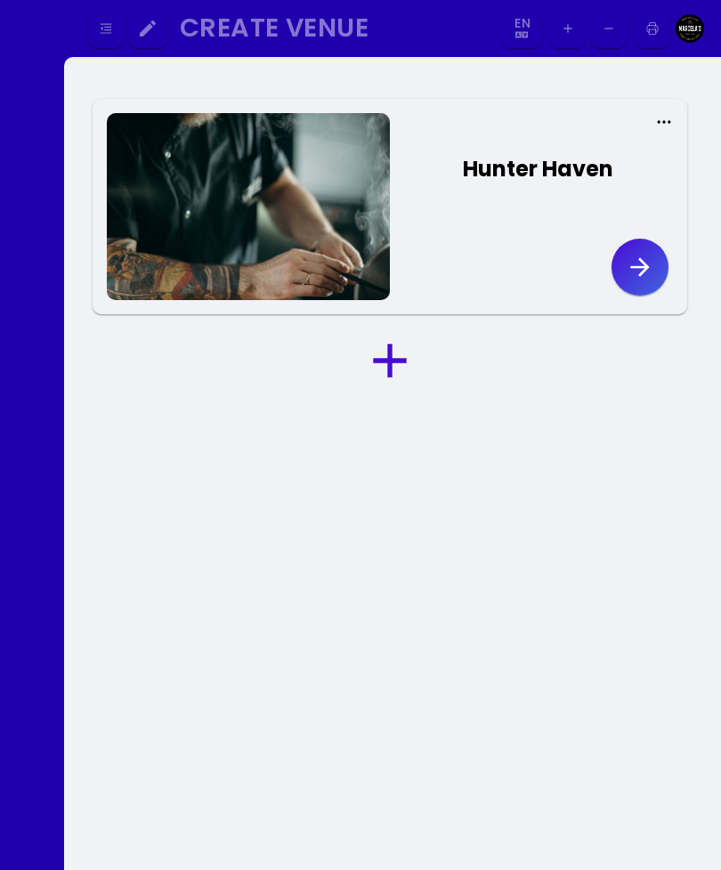
click at [571, 166] on div "Hunter Haven" at bounding box center [538, 169] width 150 height 32
click at [664, 126] on icon at bounding box center [664, 122] width 18 height 18
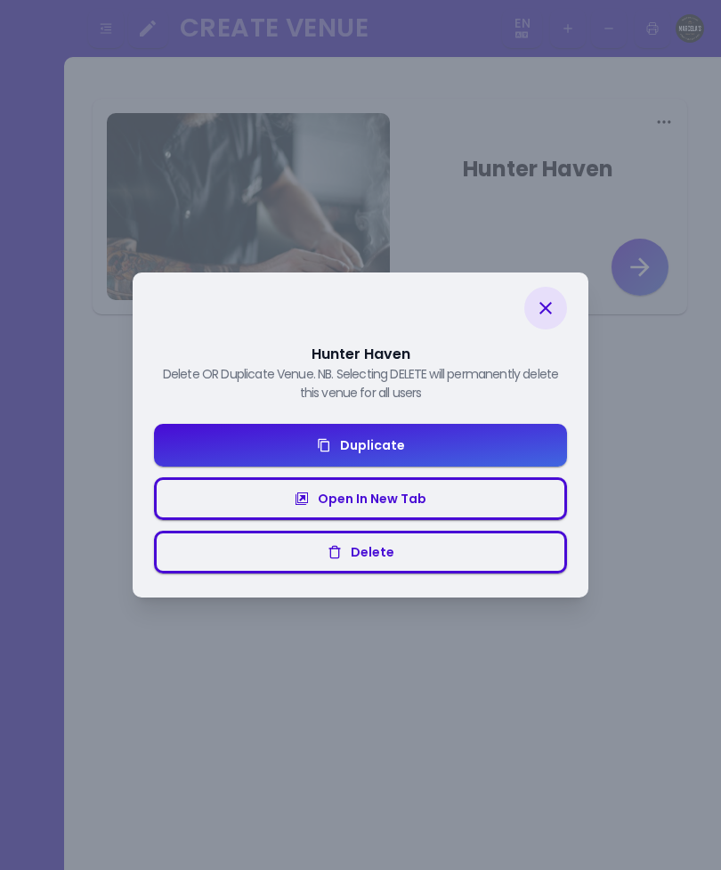
click at [464, 548] on button "Delete" at bounding box center [360, 551] width 413 height 43
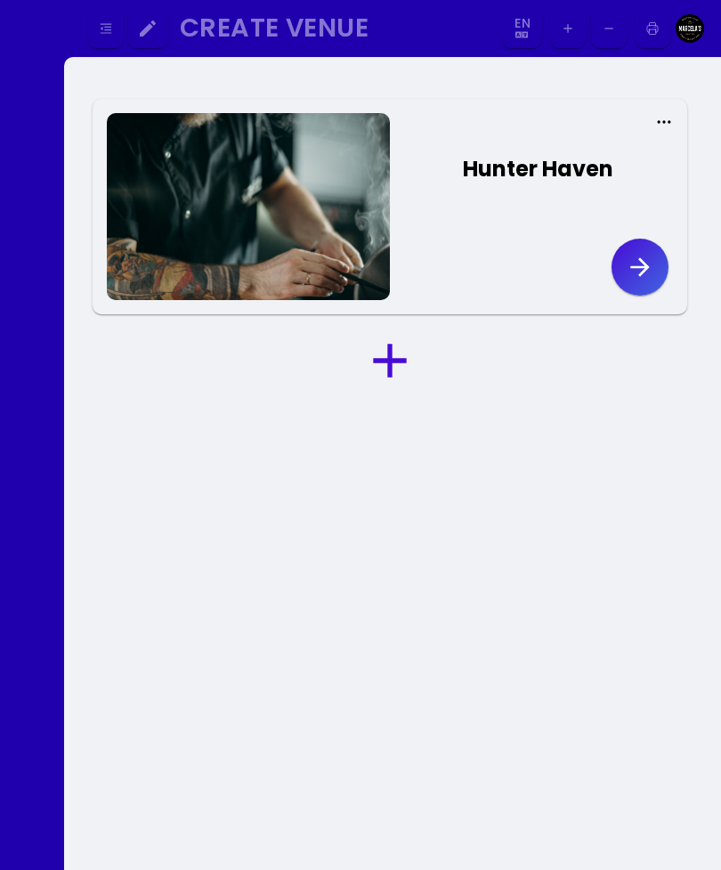
click at [394, 341] on icon at bounding box center [389, 360] width 57 height 57
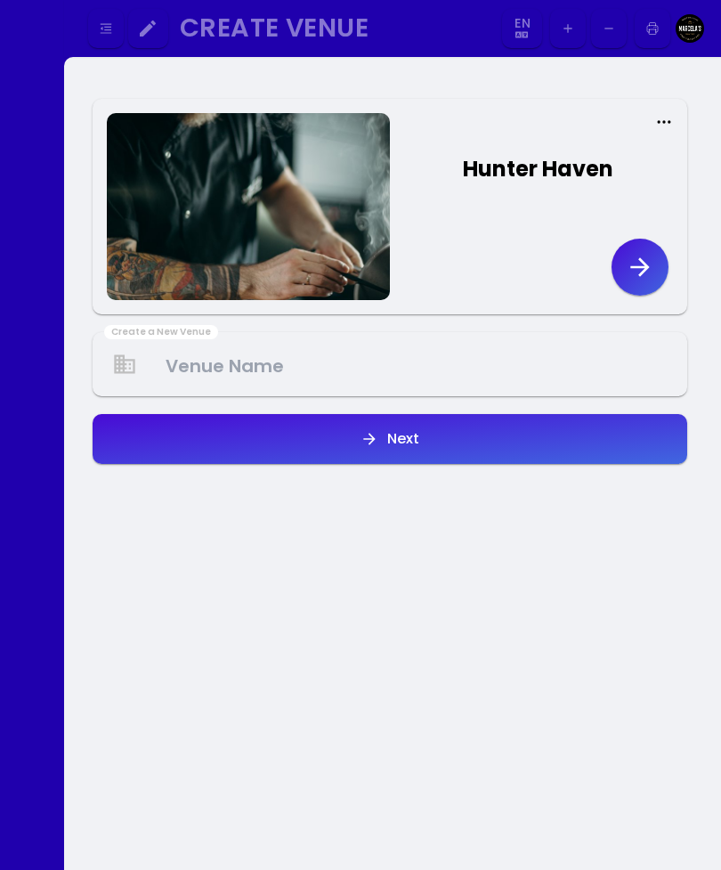
click at [419, 360] on Venue at bounding box center [389, 364] width 591 height 53
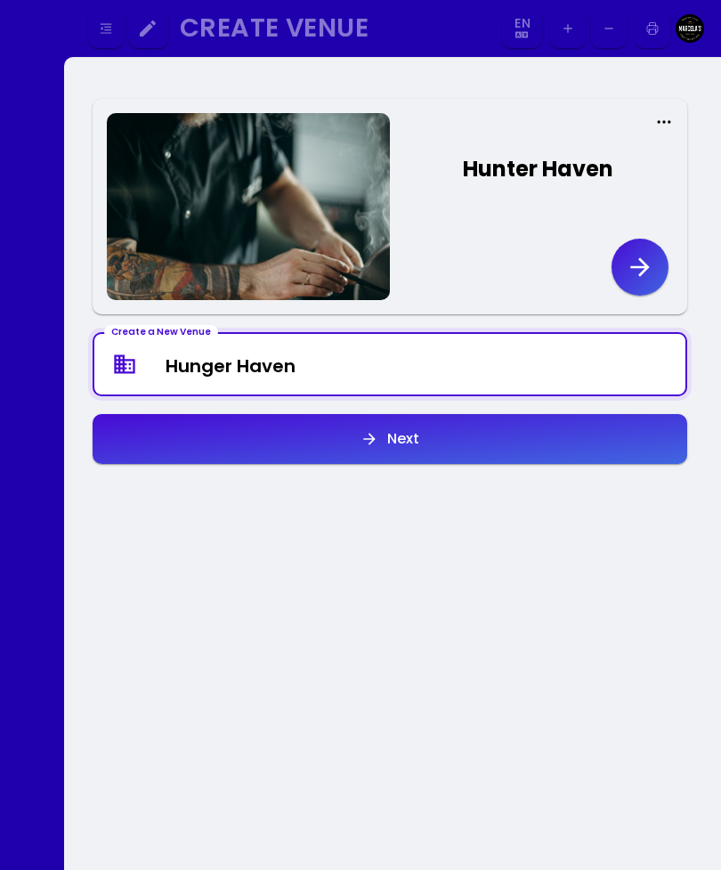
type Venue "Hunger Haven"
click at [482, 435] on button "Next" at bounding box center [390, 439] width 595 height 50
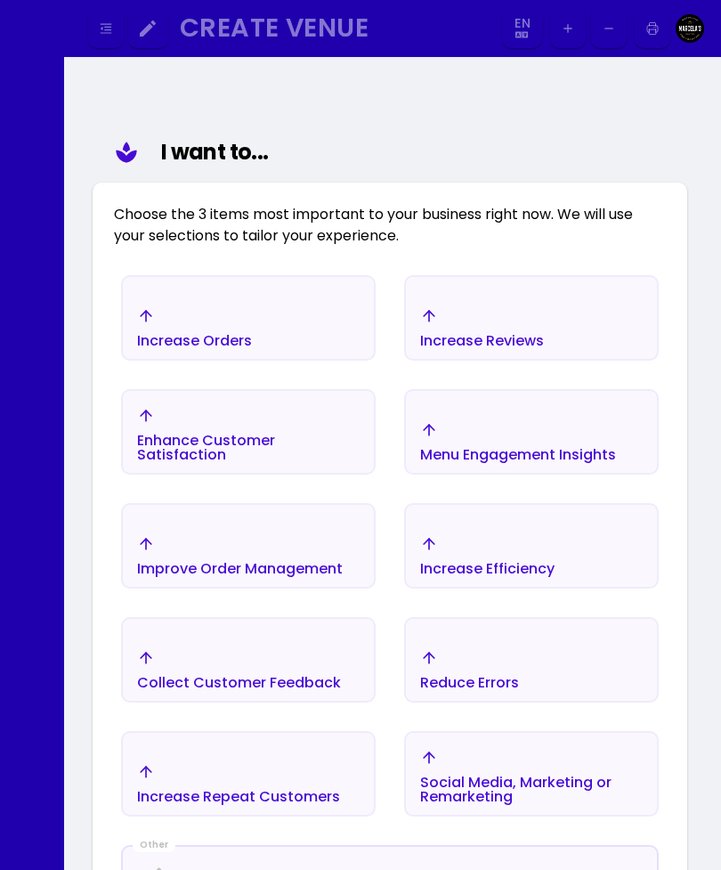
scroll to position [314, 0]
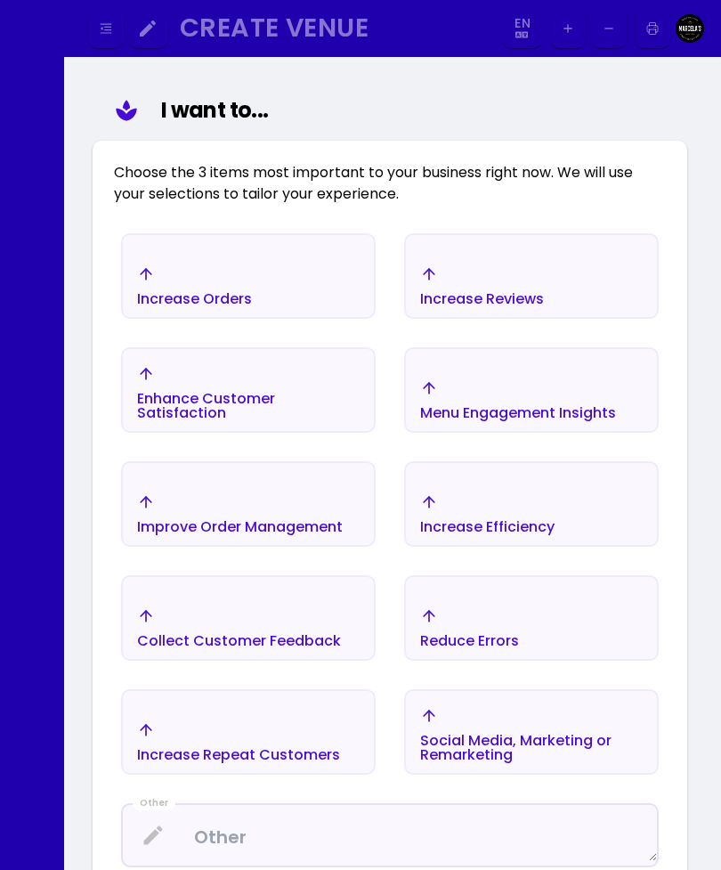
click at [279, 305] on div "Increase Orders" at bounding box center [248, 286] width 251 height 62
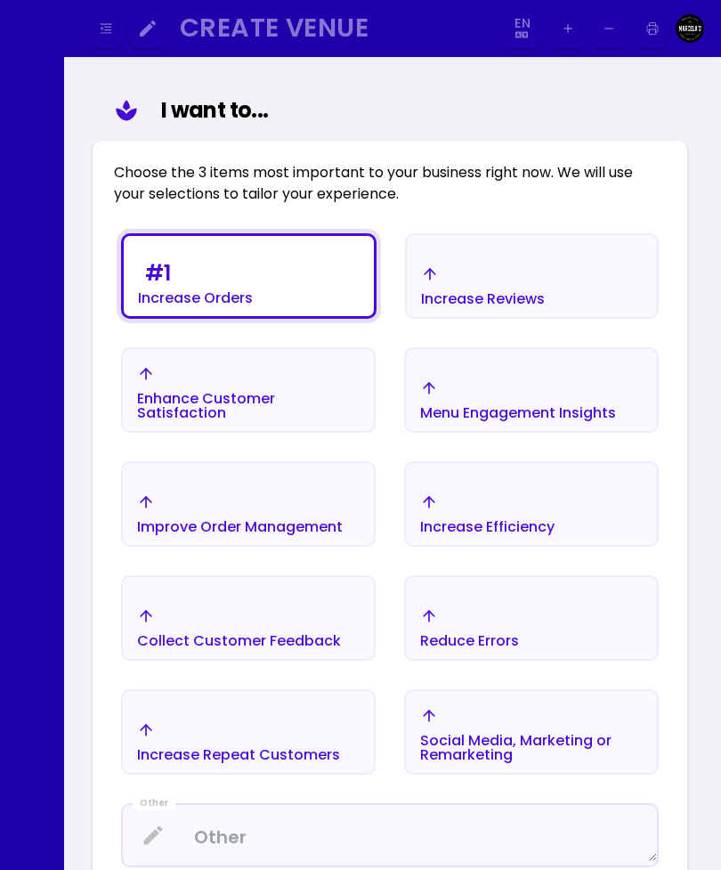
click at [505, 507] on div "Increase Efficiency" at bounding box center [487, 513] width 134 height 41
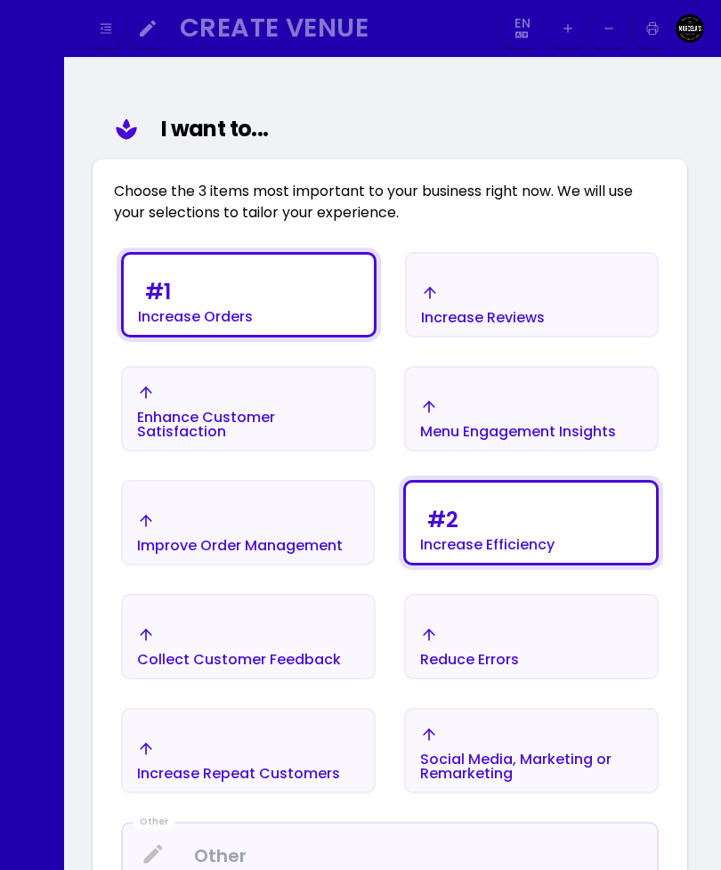
scroll to position [0, 0]
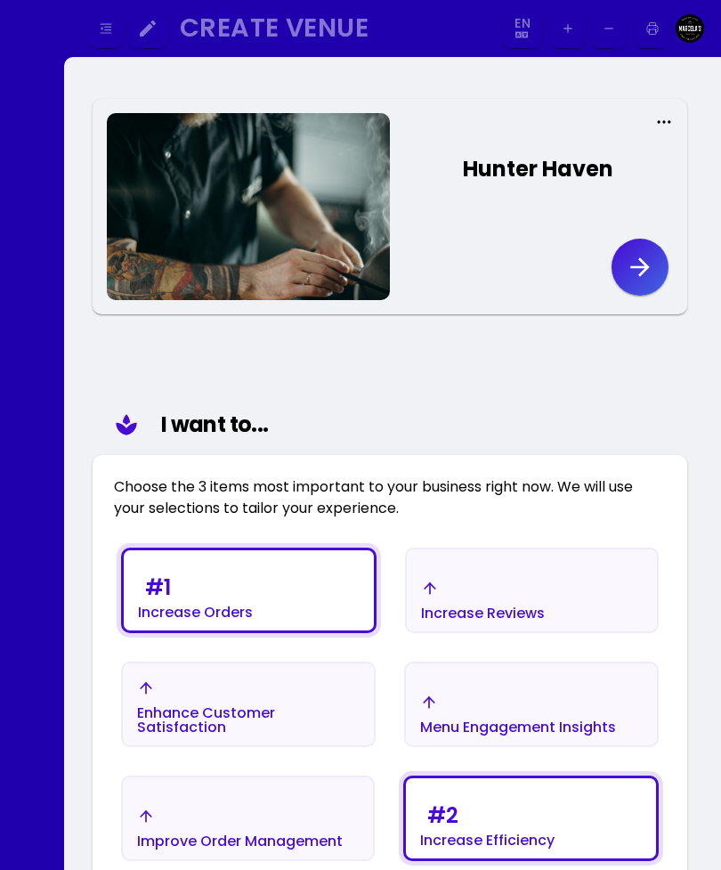
click at [641, 261] on icon "button" at bounding box center [639, 266] width 19 height 19
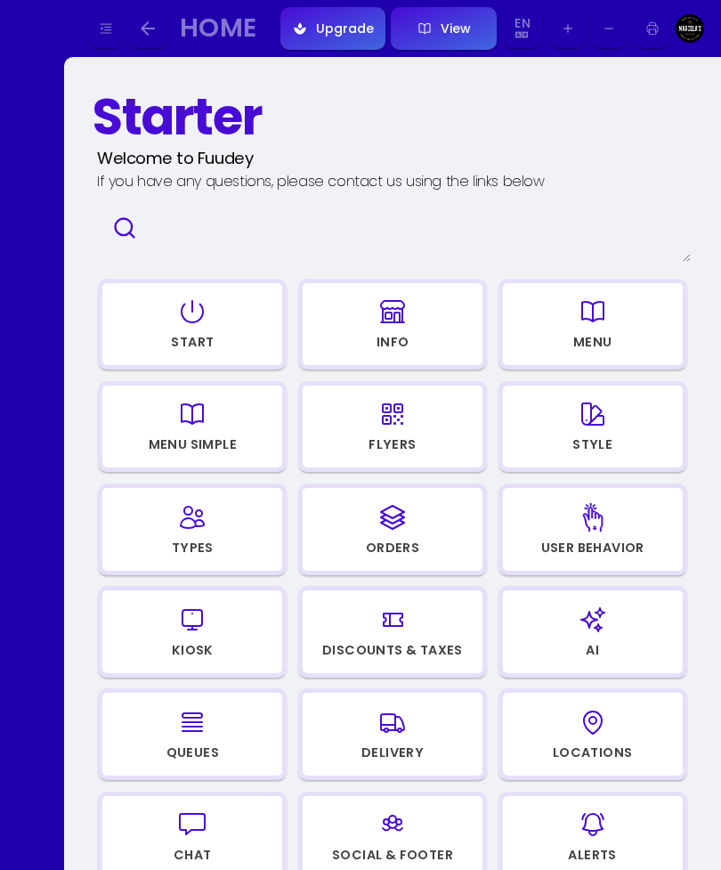
click at [231, 24] on div "Home" at bounding box center [218, 28] width 77 height 20
click at [233, 18] on div "Home" at bounding box center [218, 28] width 77 height 20
click at [155, 28] on icon "button" at bounding box center [148, 28] width 14 height 14
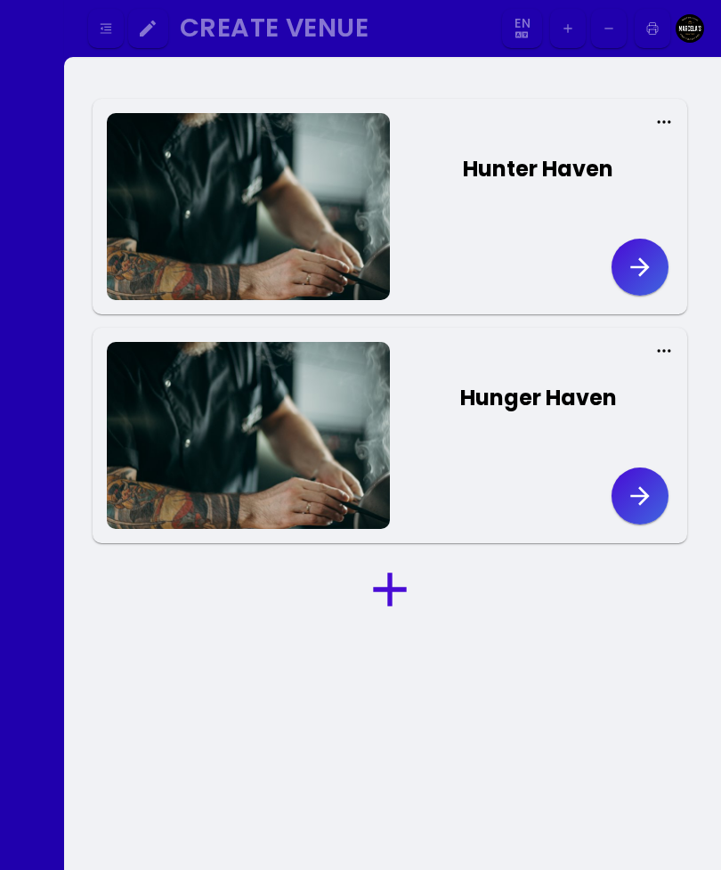
click at [661, 119] on icon at bounding box center [664, 122] width 18 height 18
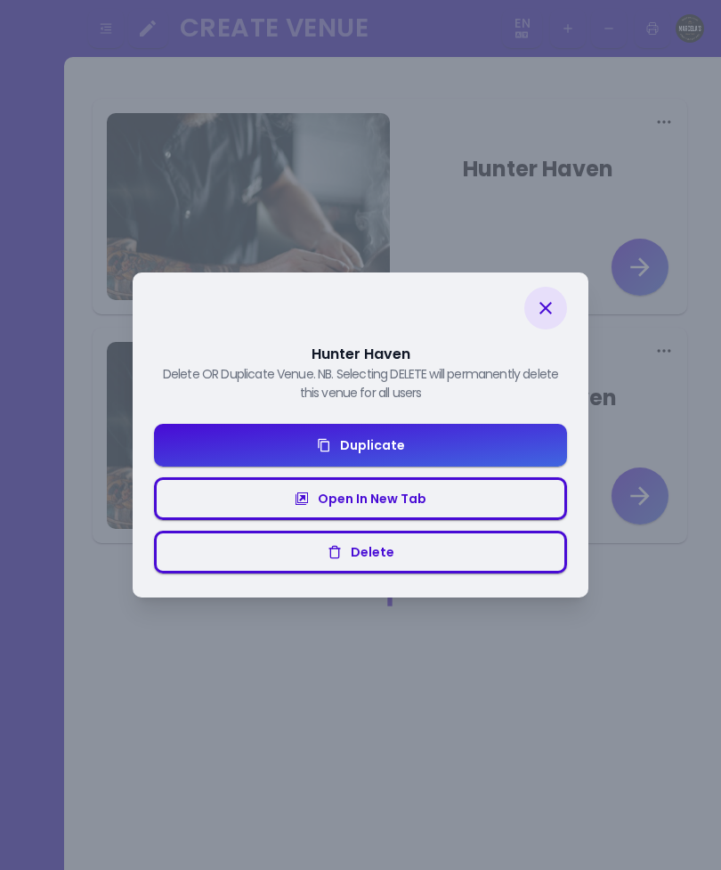
click at [418, 545] on button "Delete" at bounding box center [360, 551] width 413 height 43
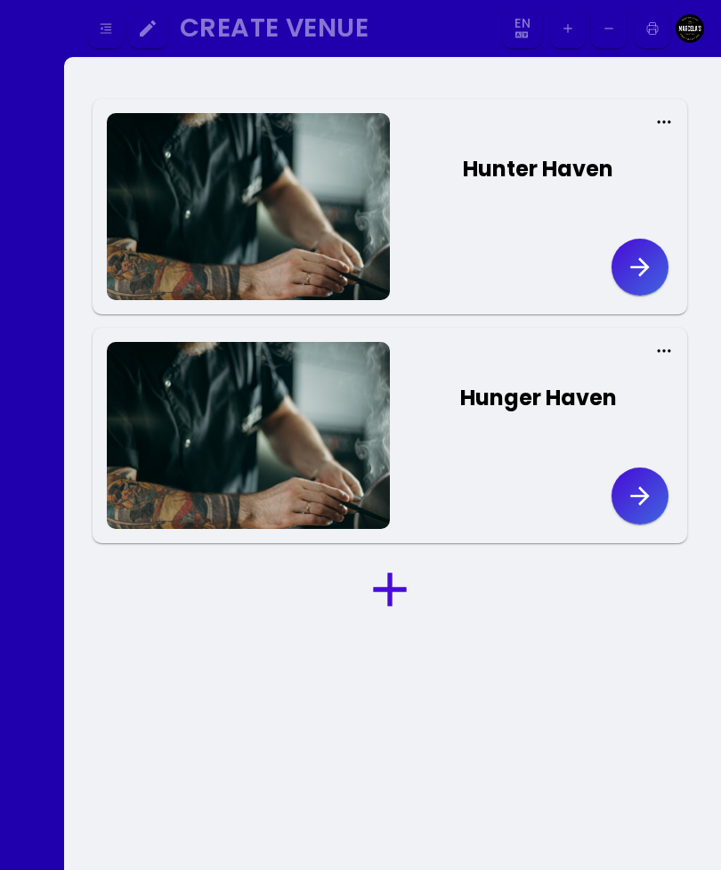
click at [661, 121] on icon at bounding box center [664, 122] width 18 height 18
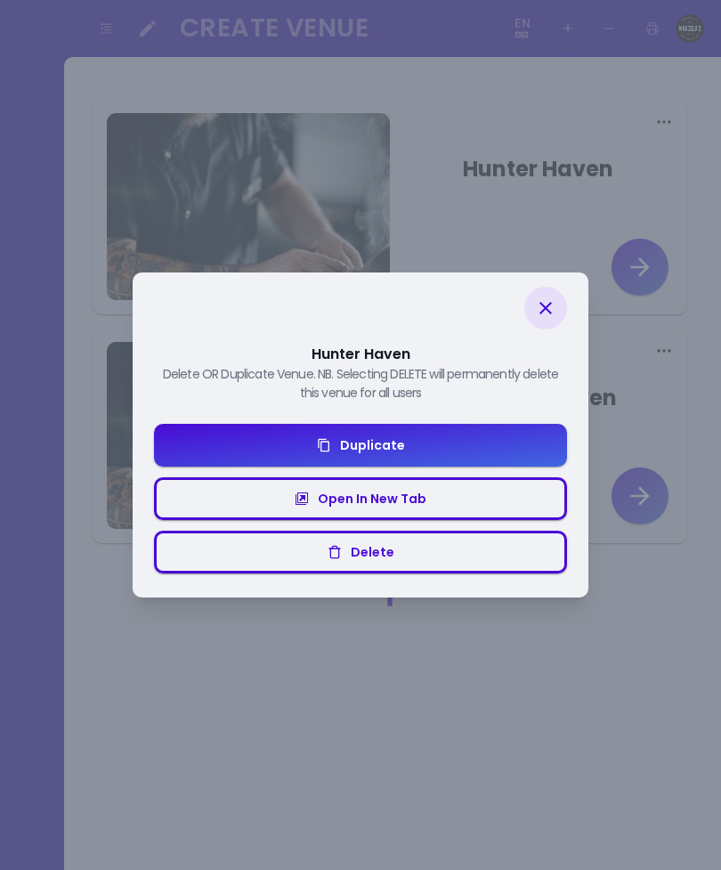
click at [385, 541] on button "Delete" at bounding box center [360, 551] width 413 height 43
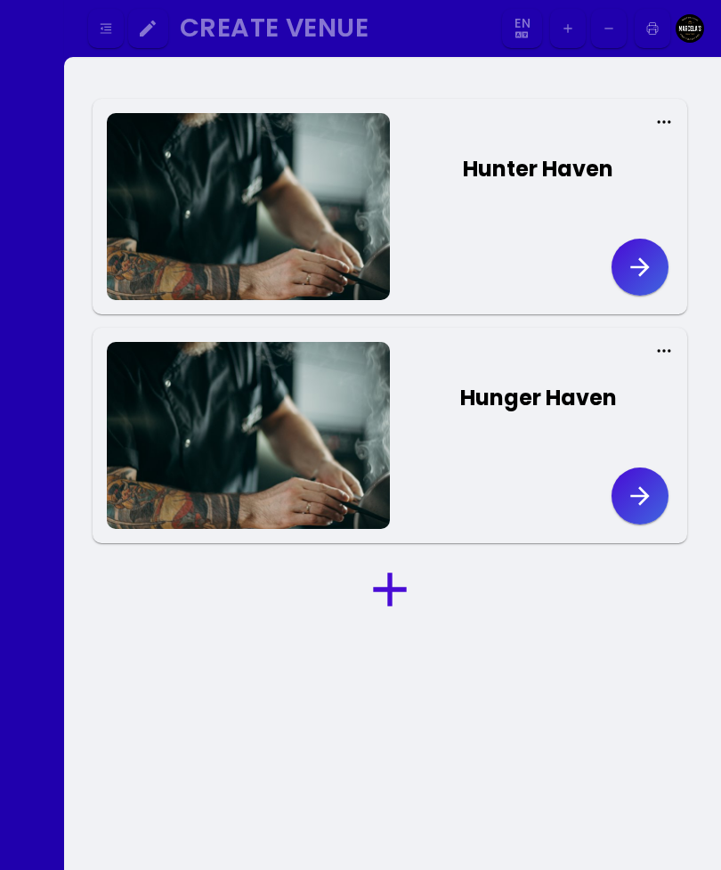
click at [528, 392] on div "Hunger Haven" at bounding box center [538, 398] width 157 height 32
click at [629, 498] on icon "button" at bounding box center [640, 496] width 28 height 28
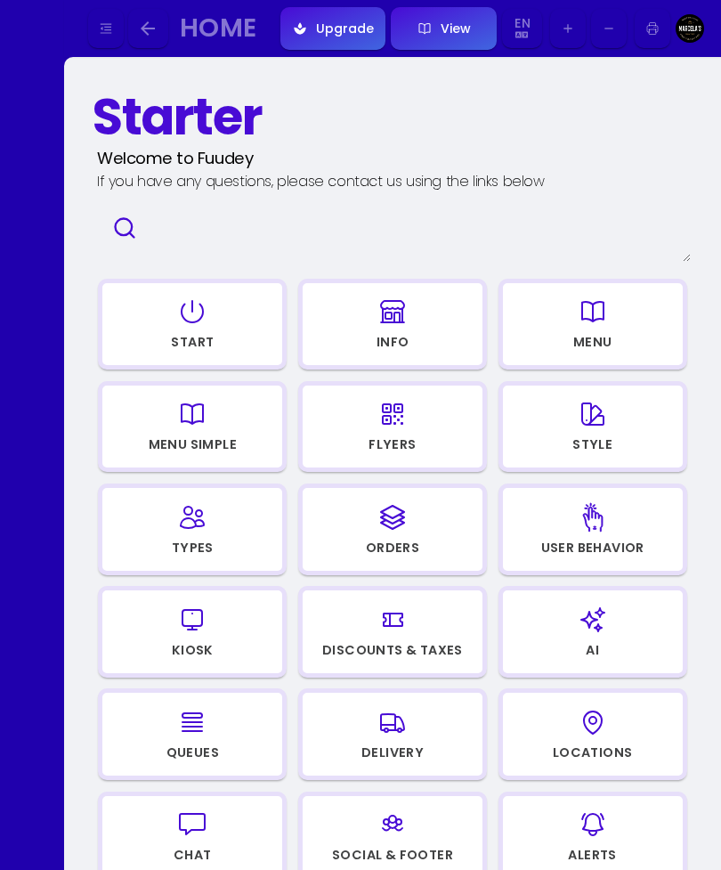
click at [135, 38] on button "button" at bounding box center [148, 29] width 40 height 40
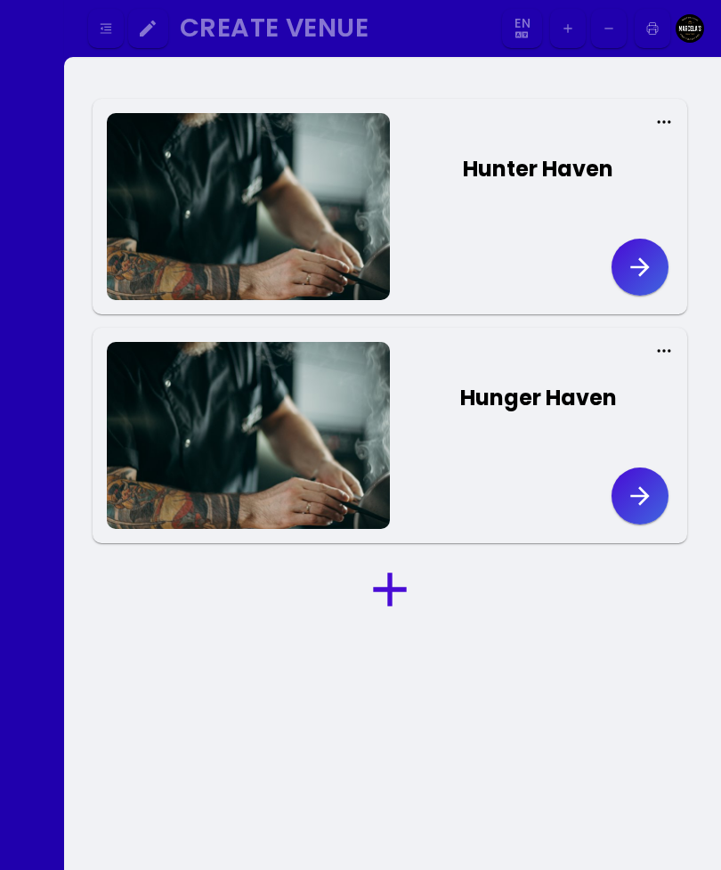
click at [106, 27] on icon "button" at bounding box center [107, 28] width 12 height 10
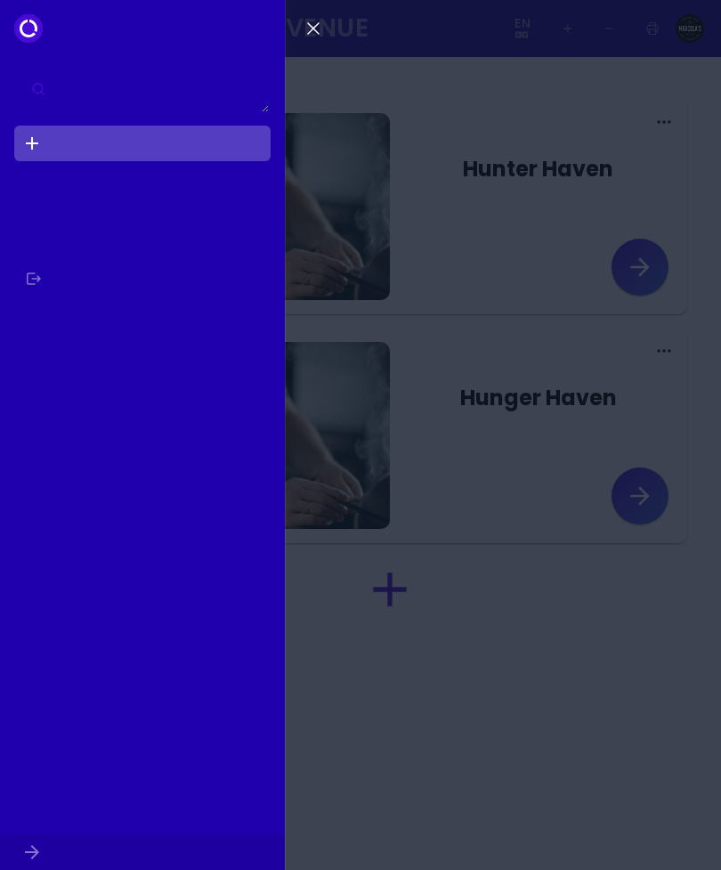
click at [307, 33] on icon "button" at bounding box center [313, 28] width 21 height 21
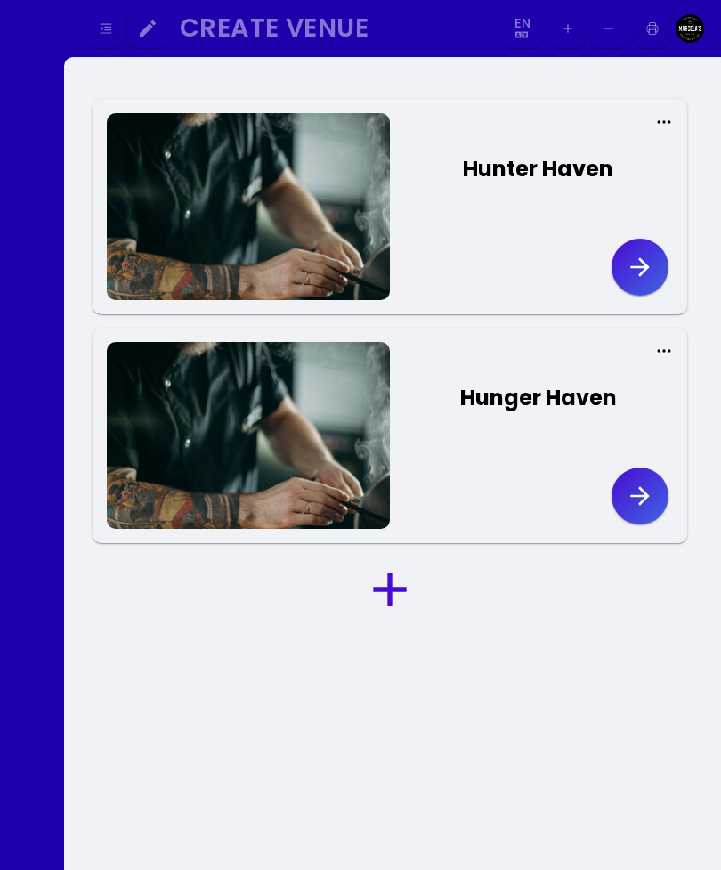
click at [640, 490] on icon "button" at bounding box center [640, 496] width 28 height 28
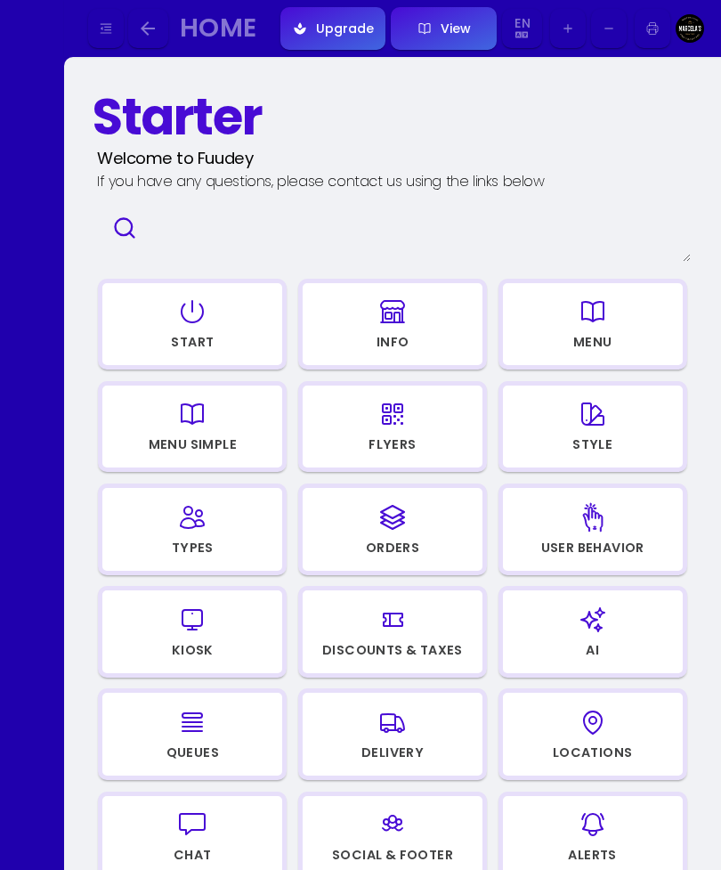
click at [186, 158] on div "Welcome to Fuudey" at bounding box center [175, 158] width 156 height 25
click at [186, 157] on div "Welcome to Fuudey" at bounding box center [175, 158] width 156 height 25
click at [215, 36] on div "Home" at bounding box center [218, 28] width 77 height 20
click at [167, 18] on button "button" at bounding box center [148, 29] width 40 height 40
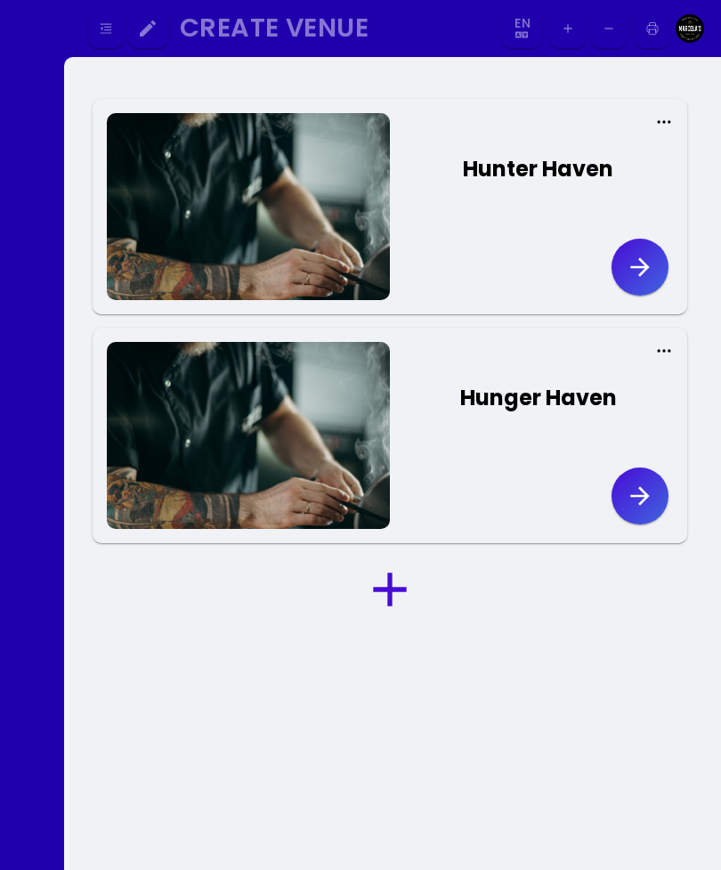
click at [157, 21] on icon "button" at bounding box center [147, 28] width 21 height 21
click at [148, 32] on icon "button" at bounding box center [147, 28] width 21 height 21
click at [117, 25] on button "button" at bounding box center [106, 29] width 36 height 40
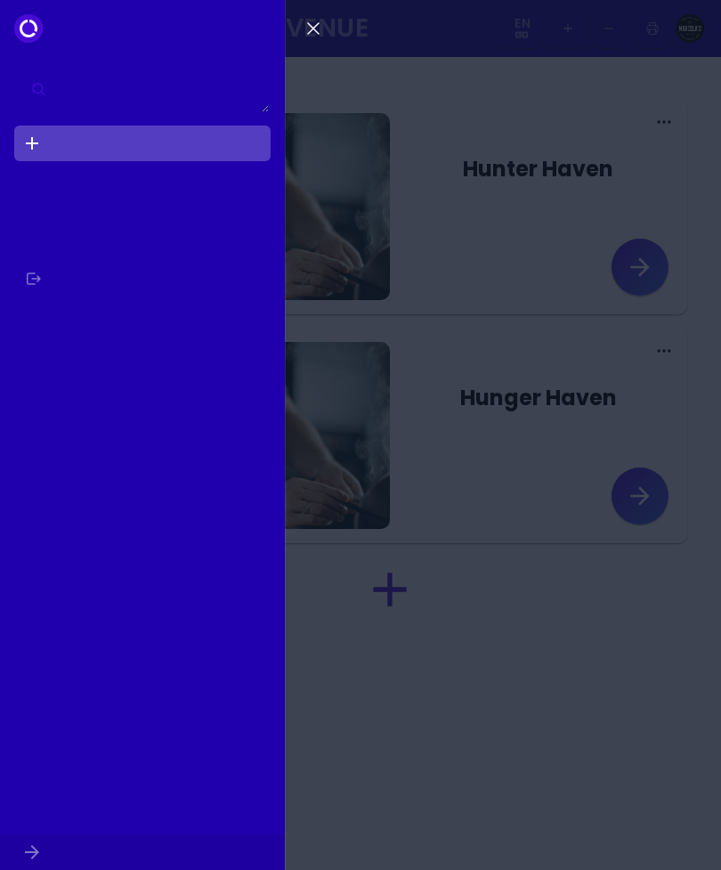
click at [64, 134] on link at bounding box center [142, 143] width 256 height 36
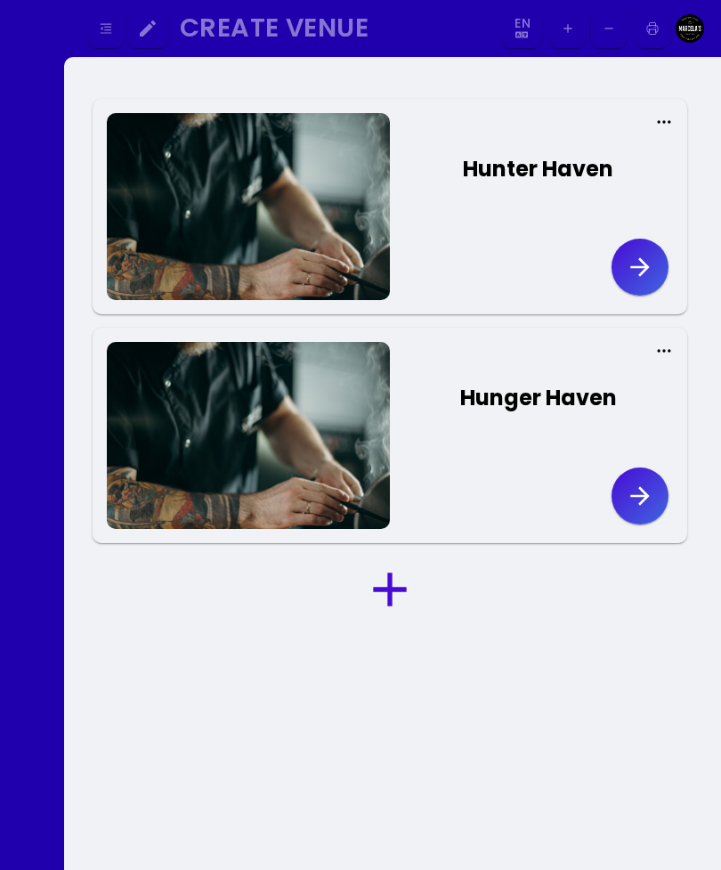
click at [660, 124] on icon at bounding box center [664, 122] width 18 height 18
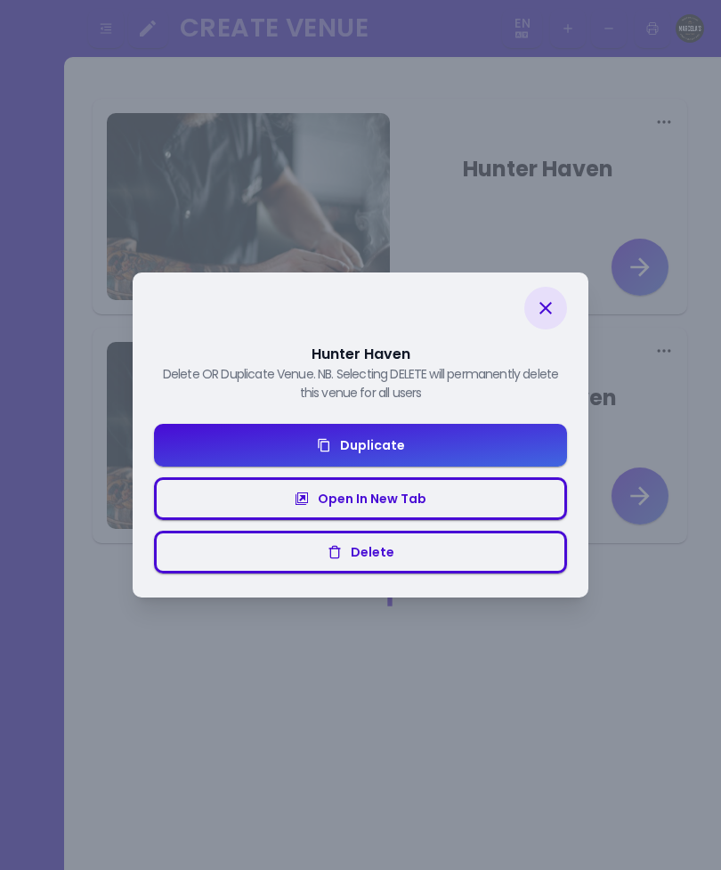
click at [441, 551] on button "Delete" at bounding box center [360, 551] width 413 height 43
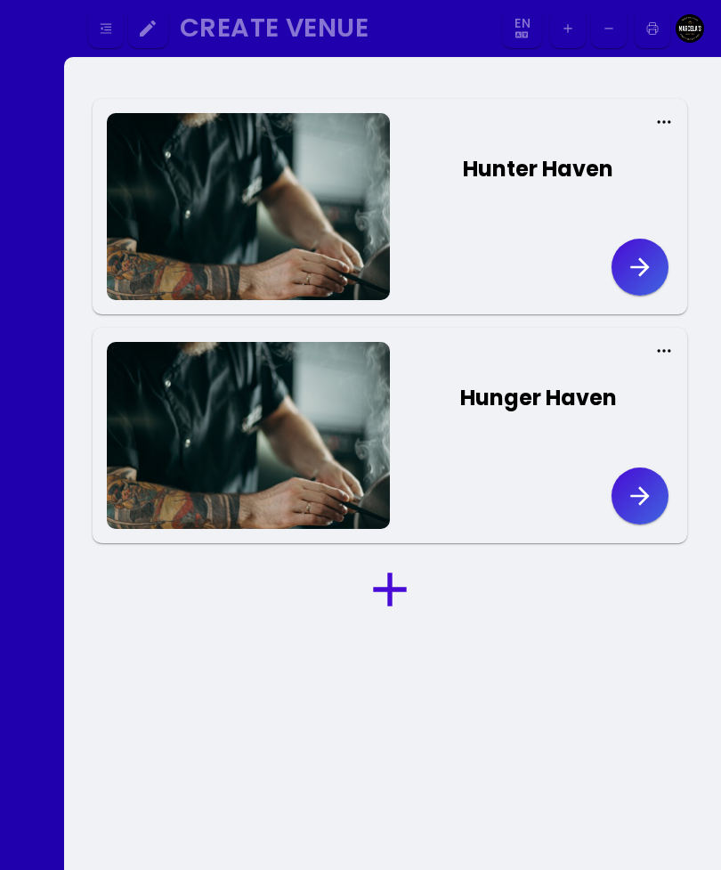
click at [693, 29] on img at bounding box center [690, 28] width 28 height 28
click at [604, 34] on icon "button" at bounding box center [609, 28] width 14 height 14
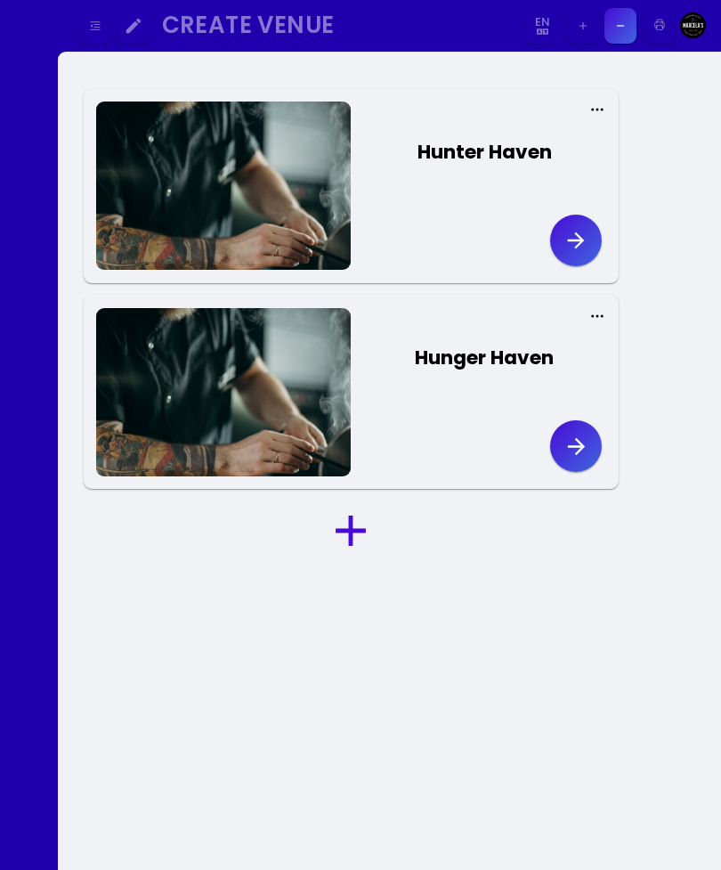
click at [577, 28] on icon "button" at bounding box center [583, 26] width 12 height 12
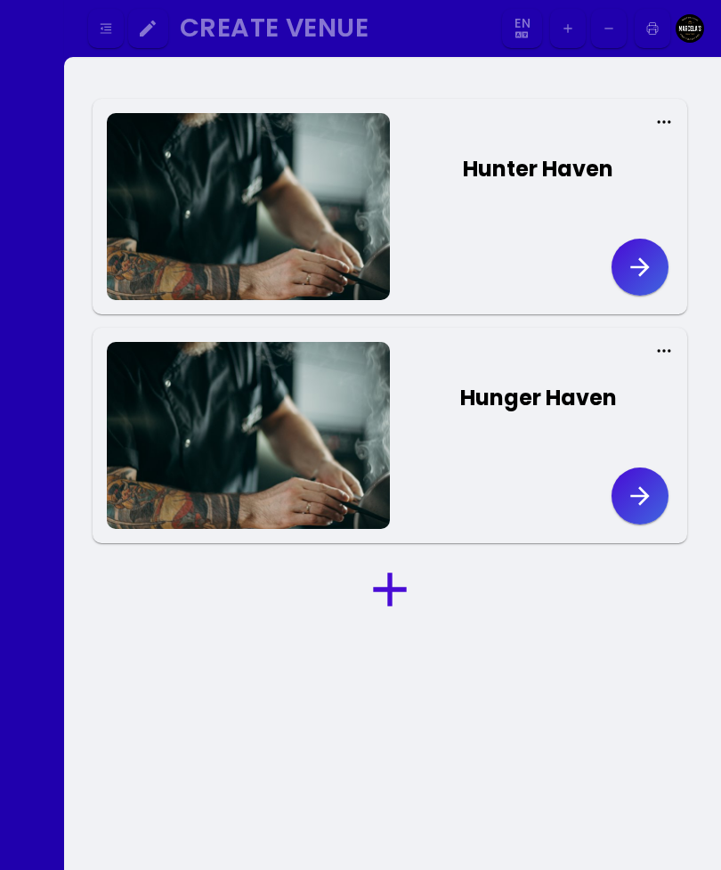
click at [642, 32] on button "button" at bounding box center [653, 29] width 36 height 40
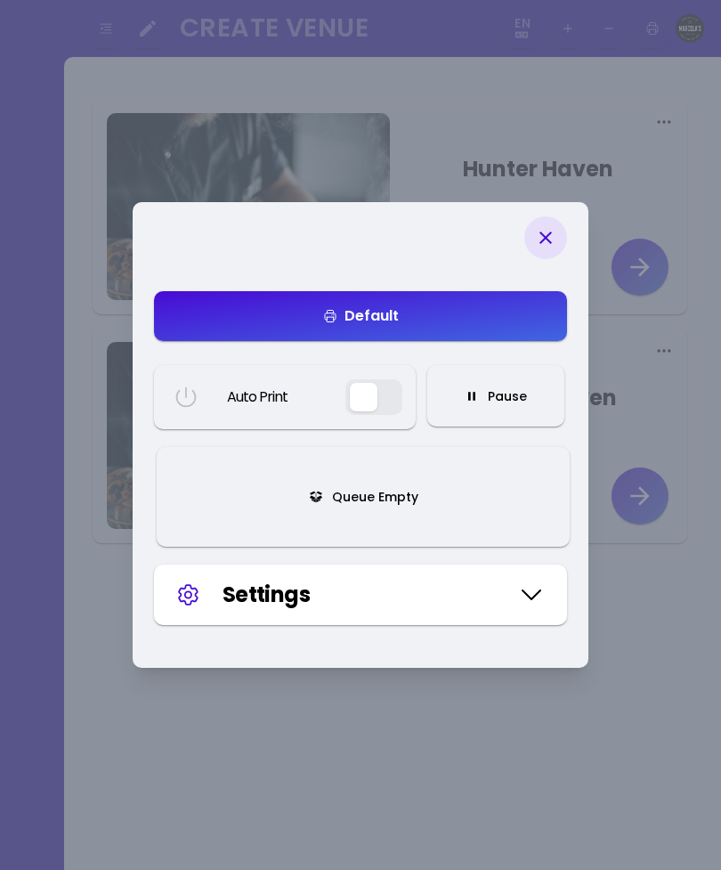
click at [550, 232] on icon at bounding box center [545, 237] width 12 height 12
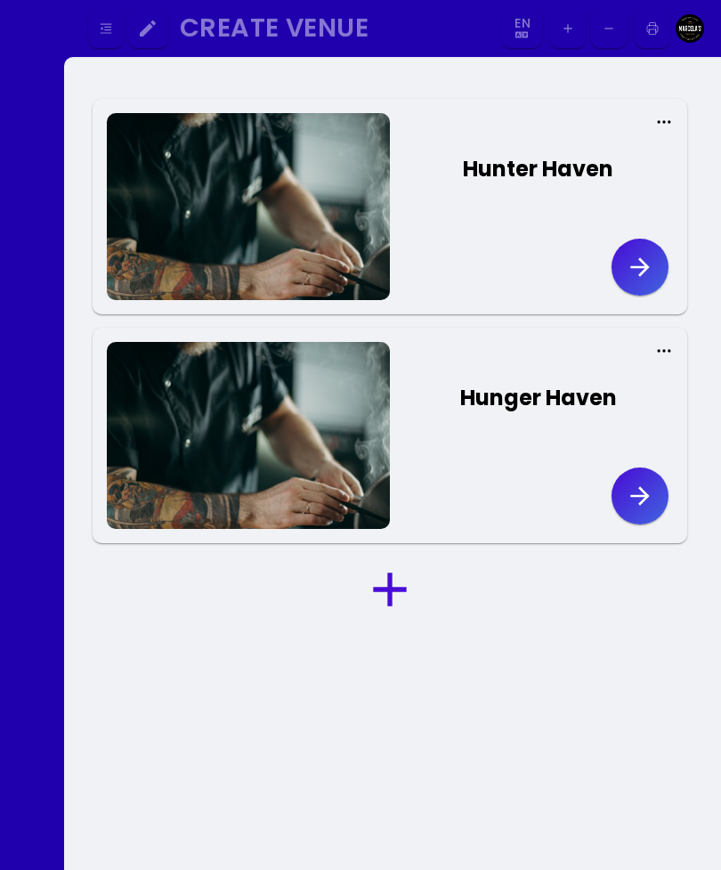
click at [511, 409] on div "Hunger Haven" at bounding box center [538, 398] width 157 height 32
click at [588, 413] on div "Hunger Haven" at bounding box center [538, 398] width 157 height 32
click at [638, 498] on icon "button" at bounding box center [640, 496] width 28 height 28
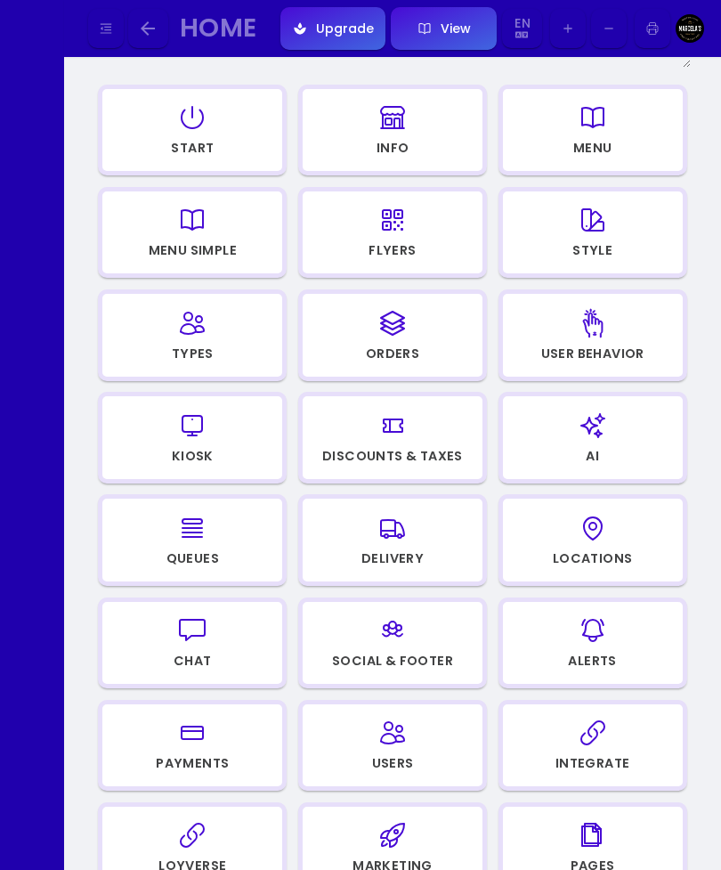
scroll to position [194, 0]
click at [395, 336] on icon "button" at bounding box center [392, 323] width 28 height 89
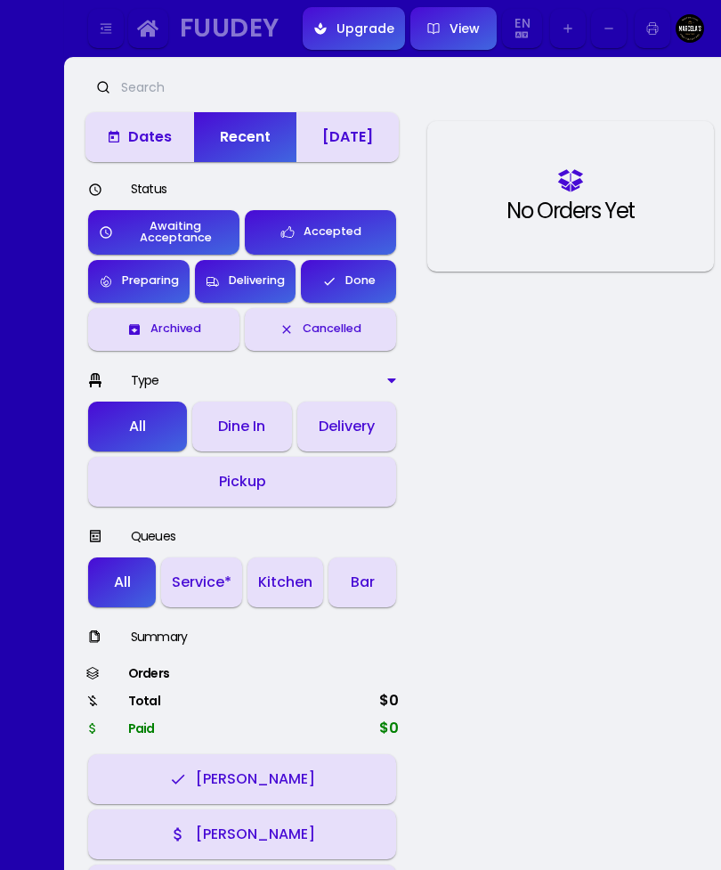
click at [155, 28] on icon "button" at bounding box center [147, 28] width 21 height 17
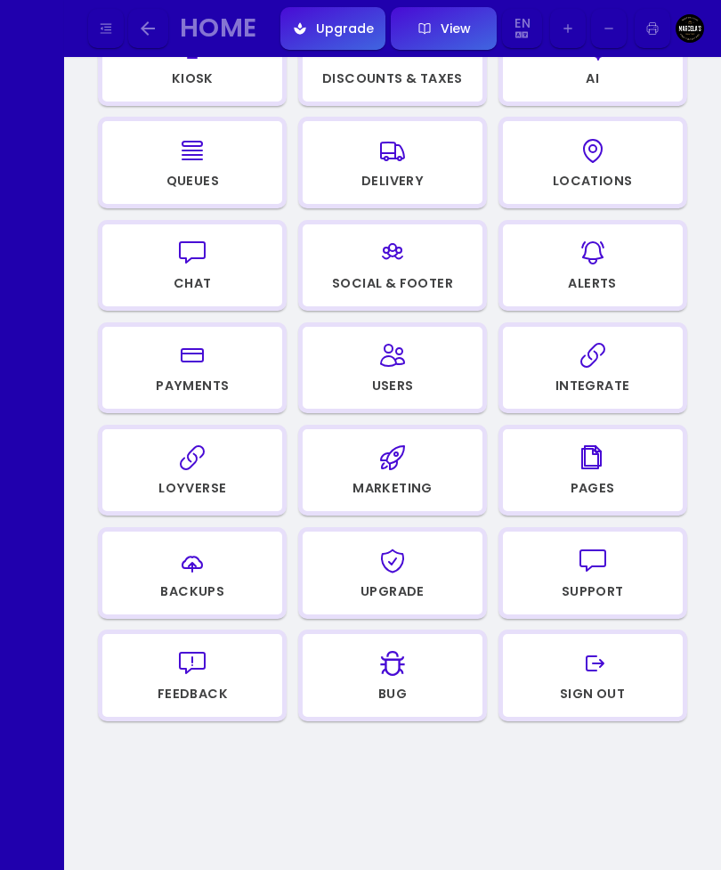
scroll to position [571, 0]
click at [603, 364] on icon "button" at bounding box center [593, 355] width 28 height 89
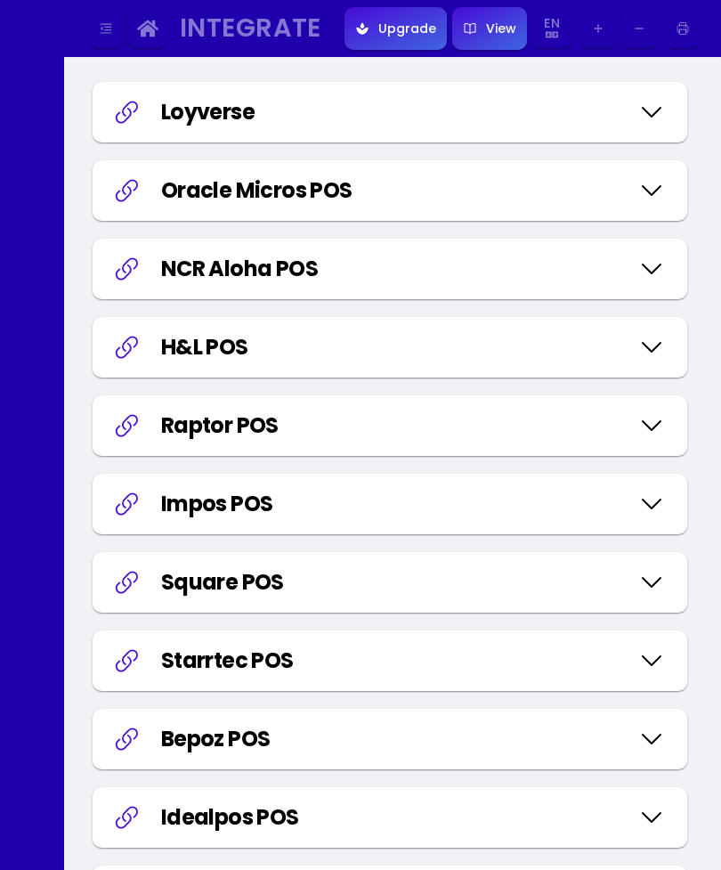
scroll to position [22, 0]
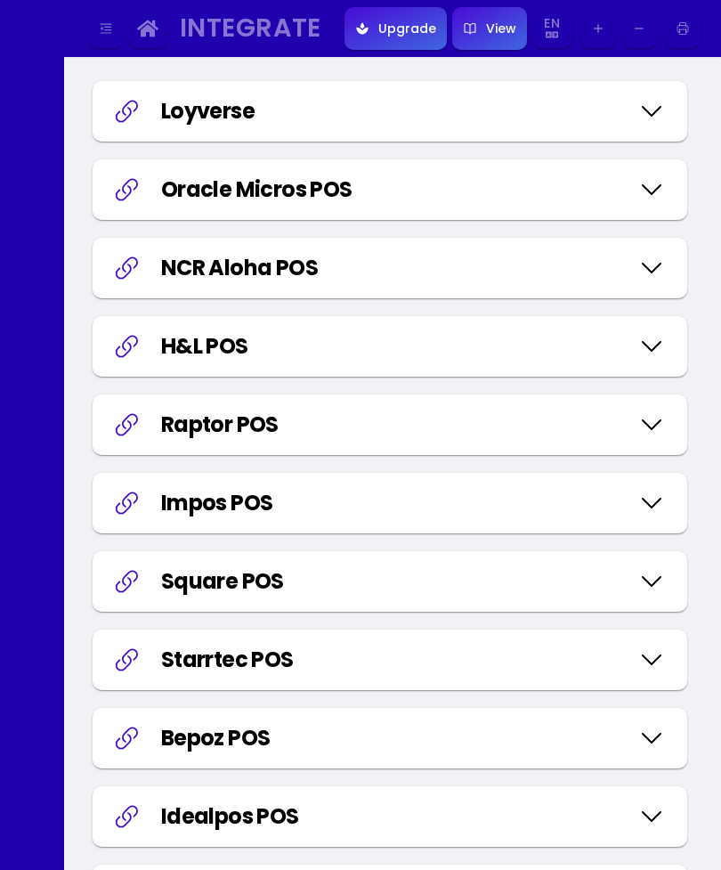
click at [641, 99] on icon at bounding box center [651, 111] width 28 height 89
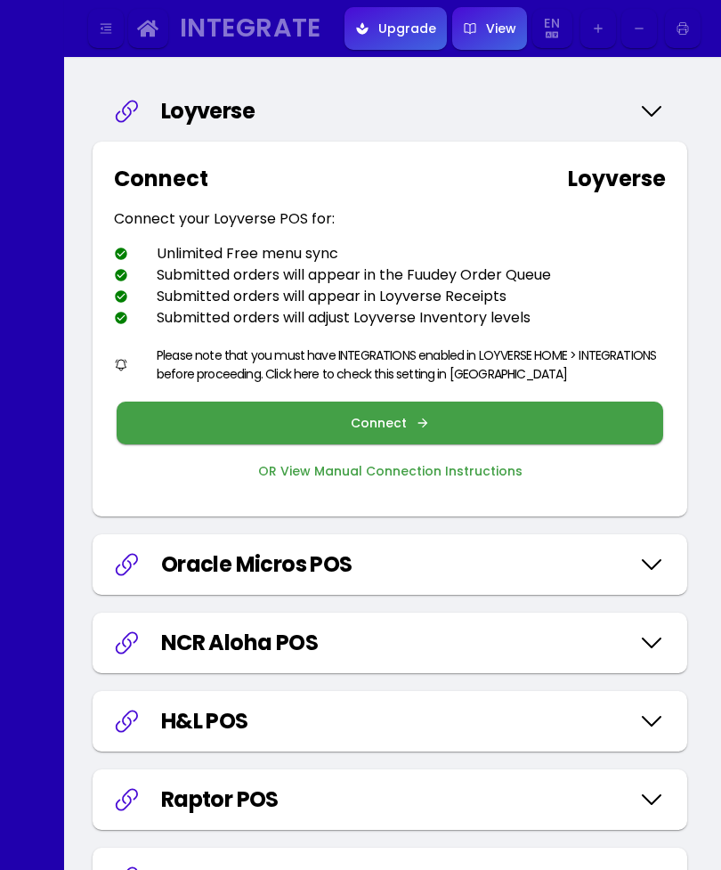
click at [410, 414] on button "Connect" at bounding box center [390, 422] width 546 height 43
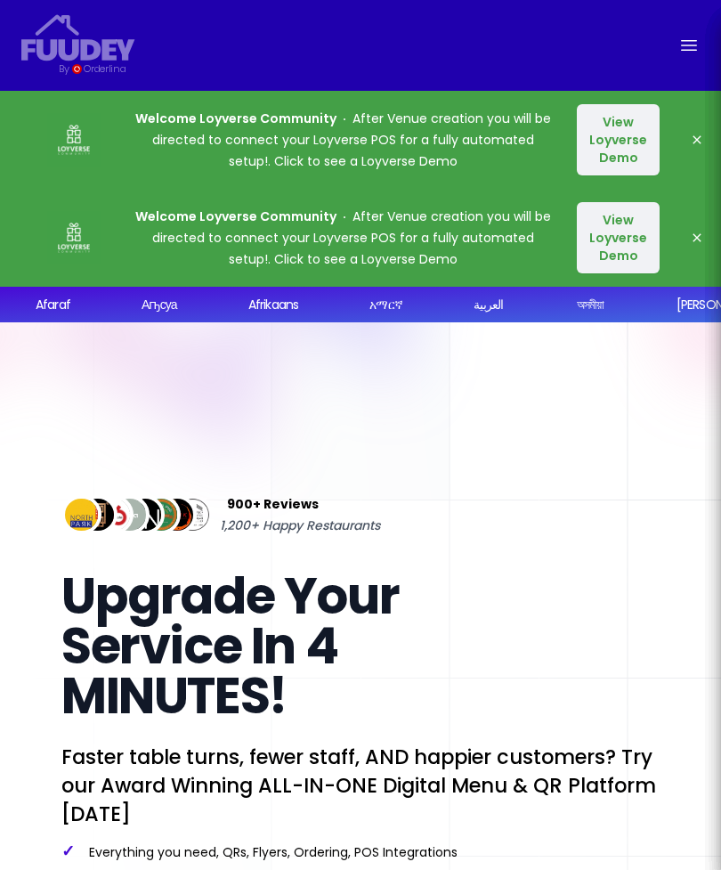
click at [625, 136] on button "View Loyverse Demo" at bounding box center [618, 139] width 83 height 71
